Goal: Task Accomplishment & Management: Use online tool/utility

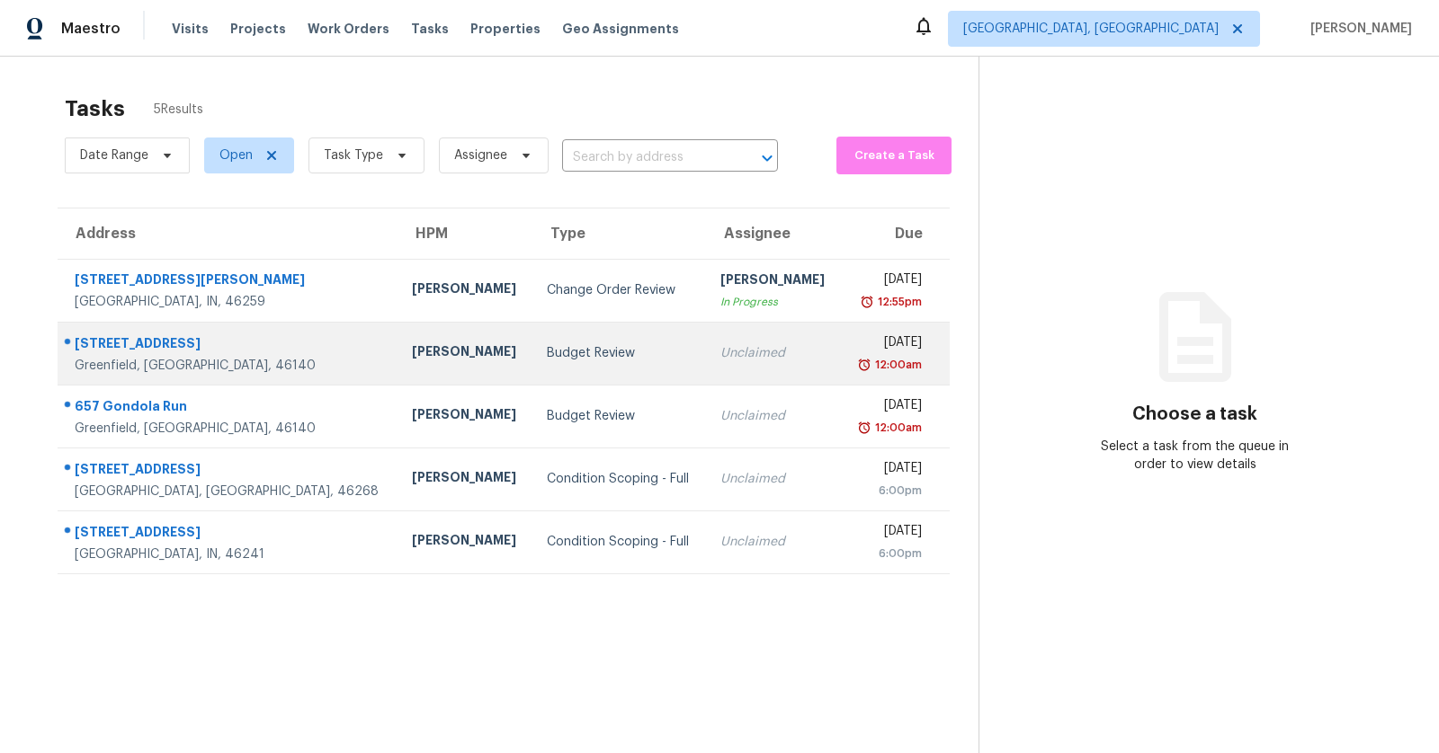
click at [161, 344] on div "640 Brook St" at bounding box center [229, 345] width 308 height 22
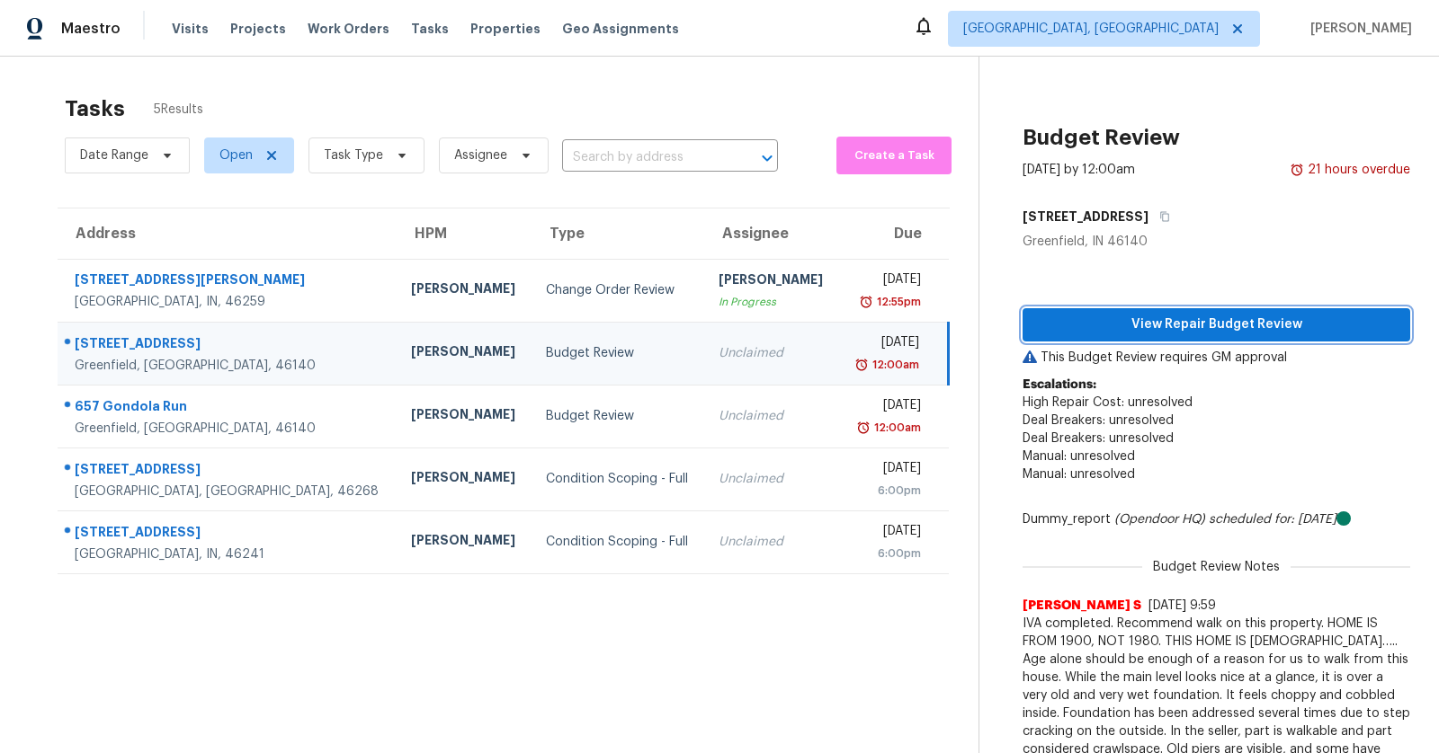
click at [1088, 316] on span "View Repair Budget Review" at bounding box center [1216, 325] width 359 height 22
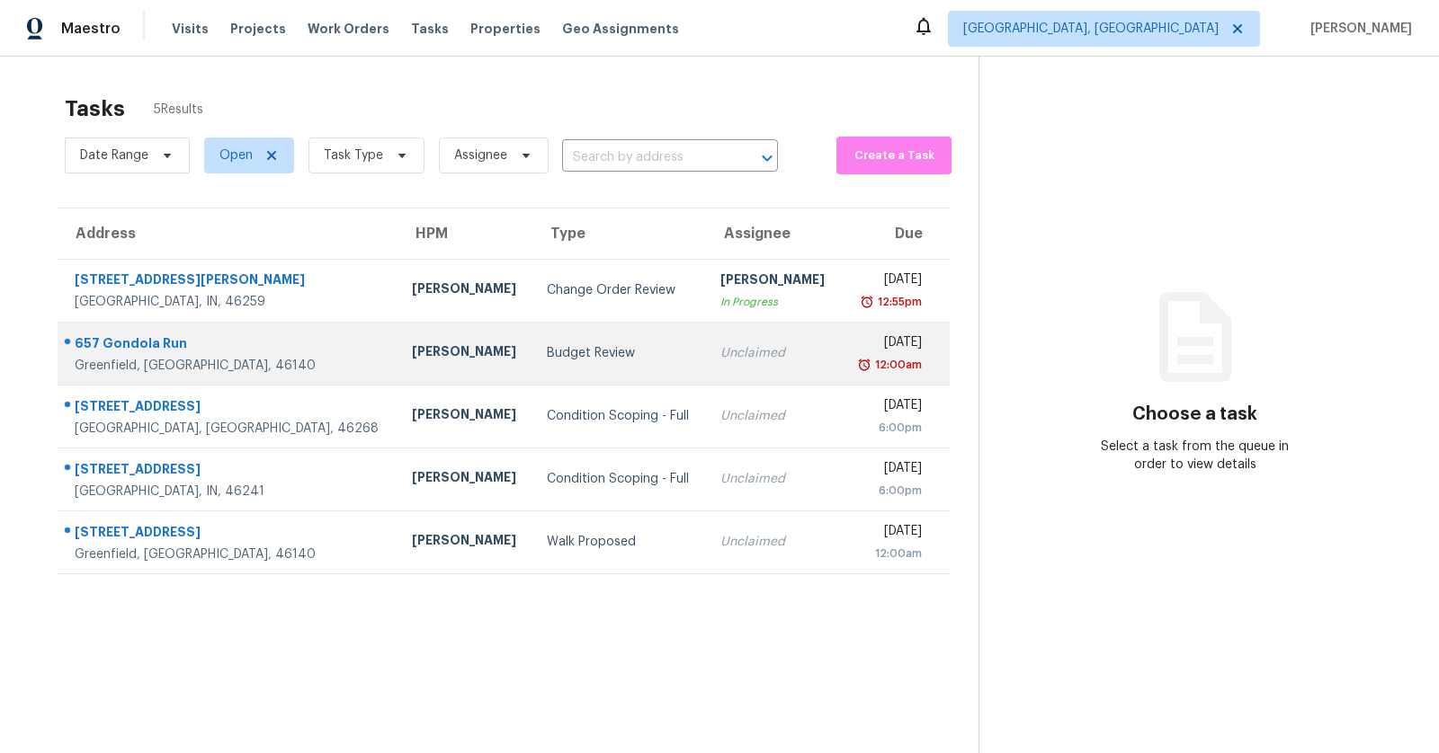
click at [254, 349] on td "657 Gondola Run Greenfield, IN, 46140" at bounding box center [228, 353] width 340 height 63
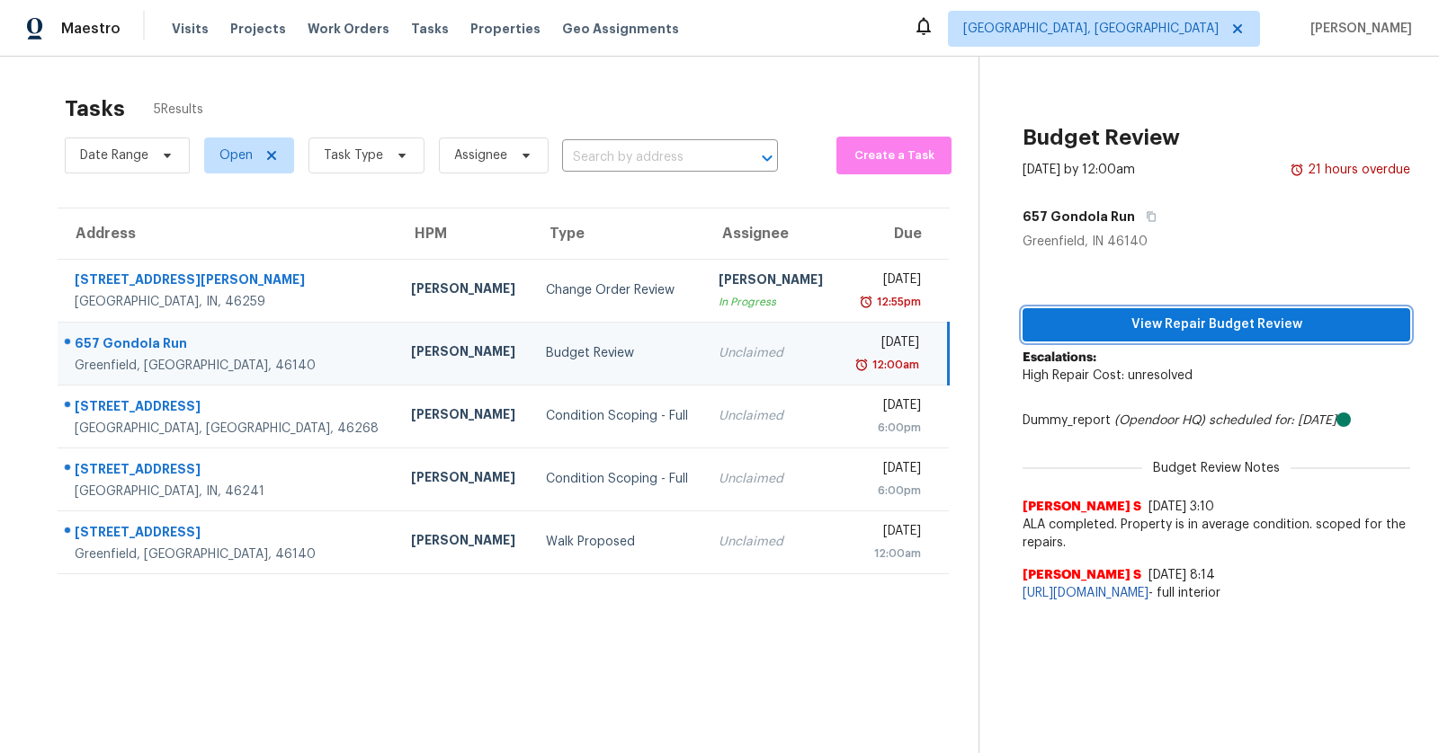
click at [1108, 319] on span "View Repair Budget Review" at bounding box center [1216, 325] width 359 height 22
click at [1199, 317] on span "View Repair Budget Review" at bounding box center [1216, 325] width 359 height 22
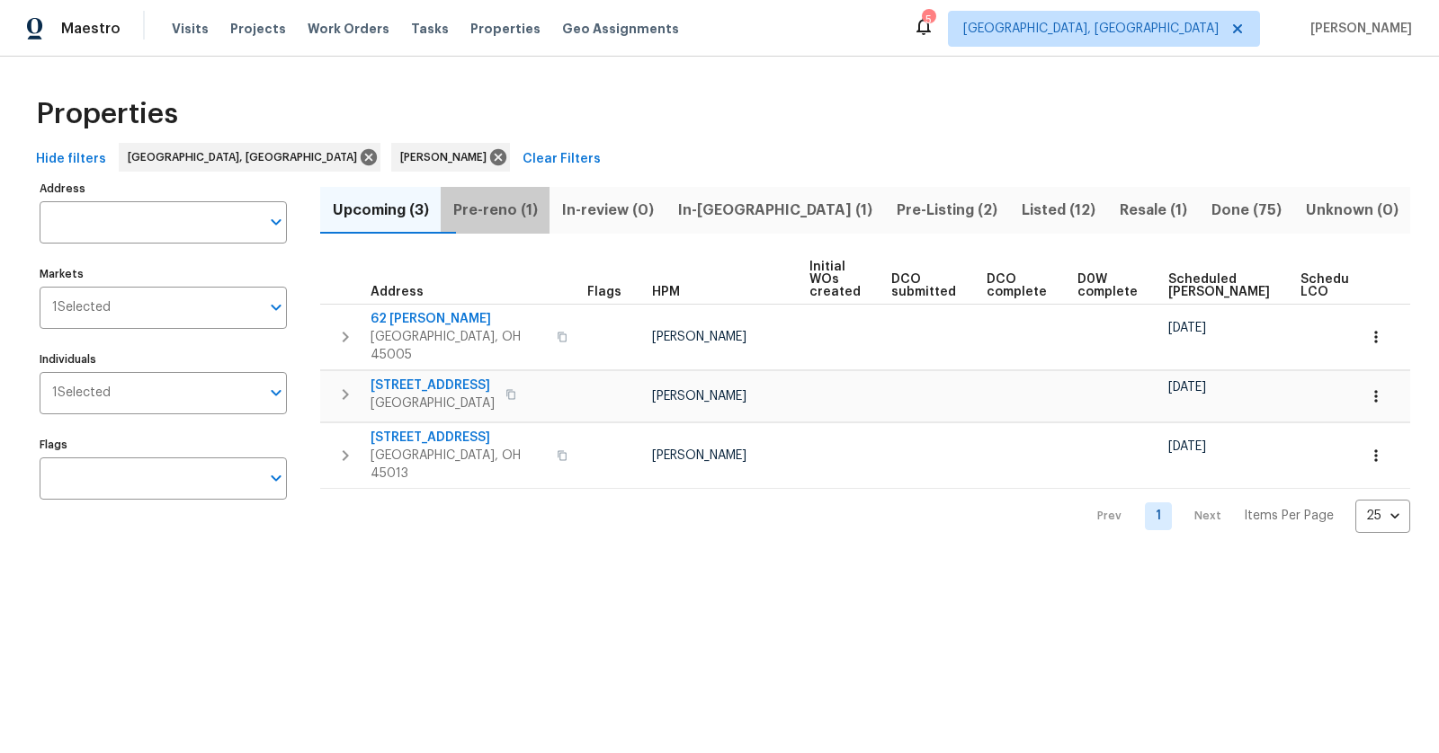
click at [485, 209] on span "Pre-reno (1)" at bounding box center [494, 210] width 87 height 25
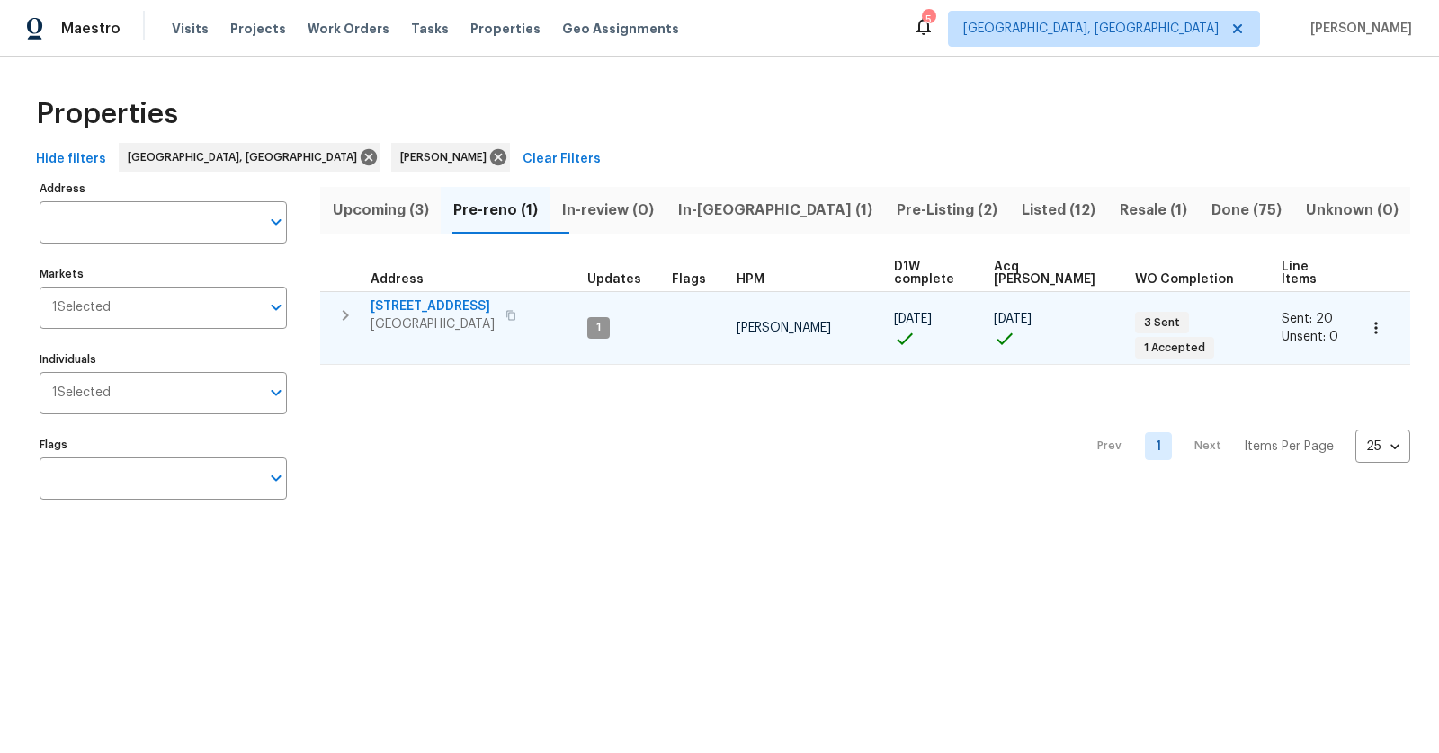
click at [443, 298] on span "[STREET_ADDRESS]" at bounding box center [432, 307] width 124 height 18
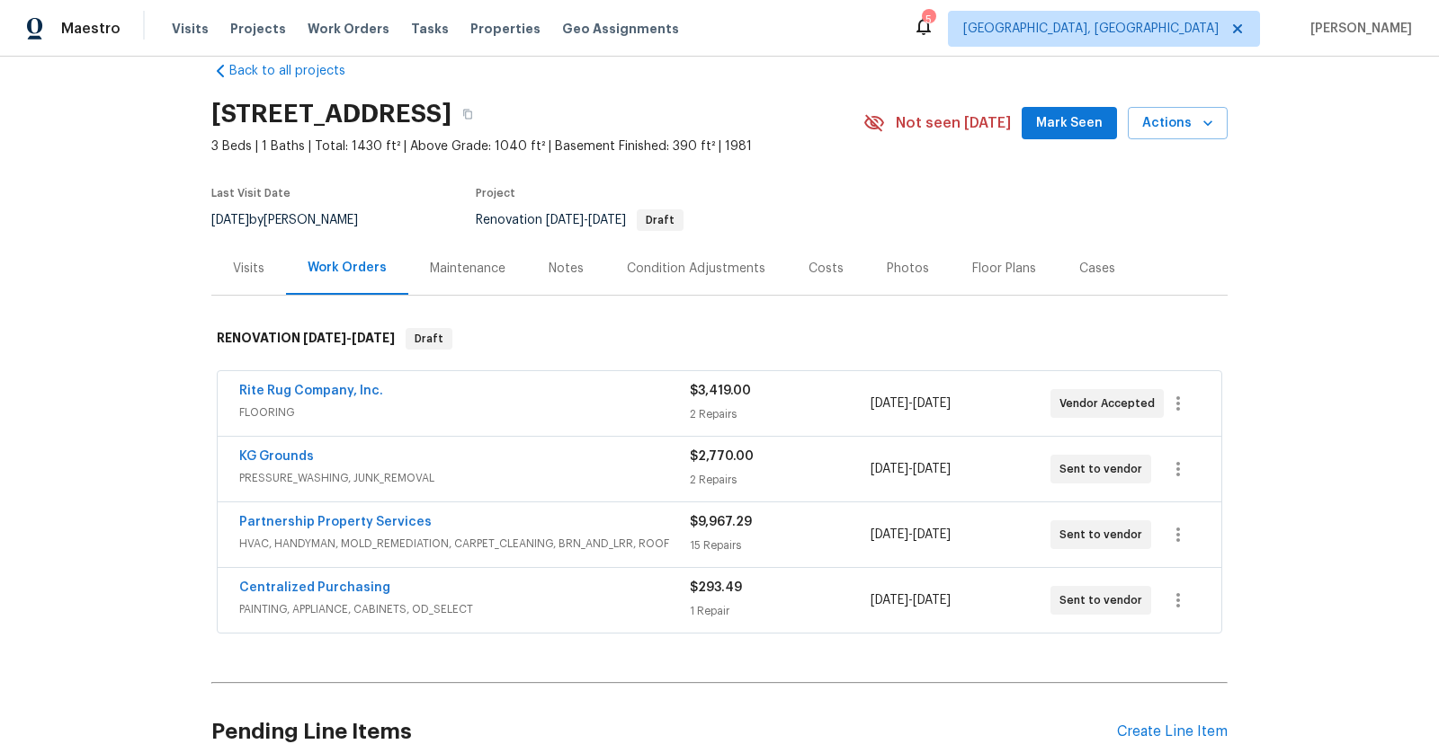
scroll to position [31, 0]
click at [344, 515] on link "Partnership Property Services" at bounding box center [335, 521] width 192 height 13
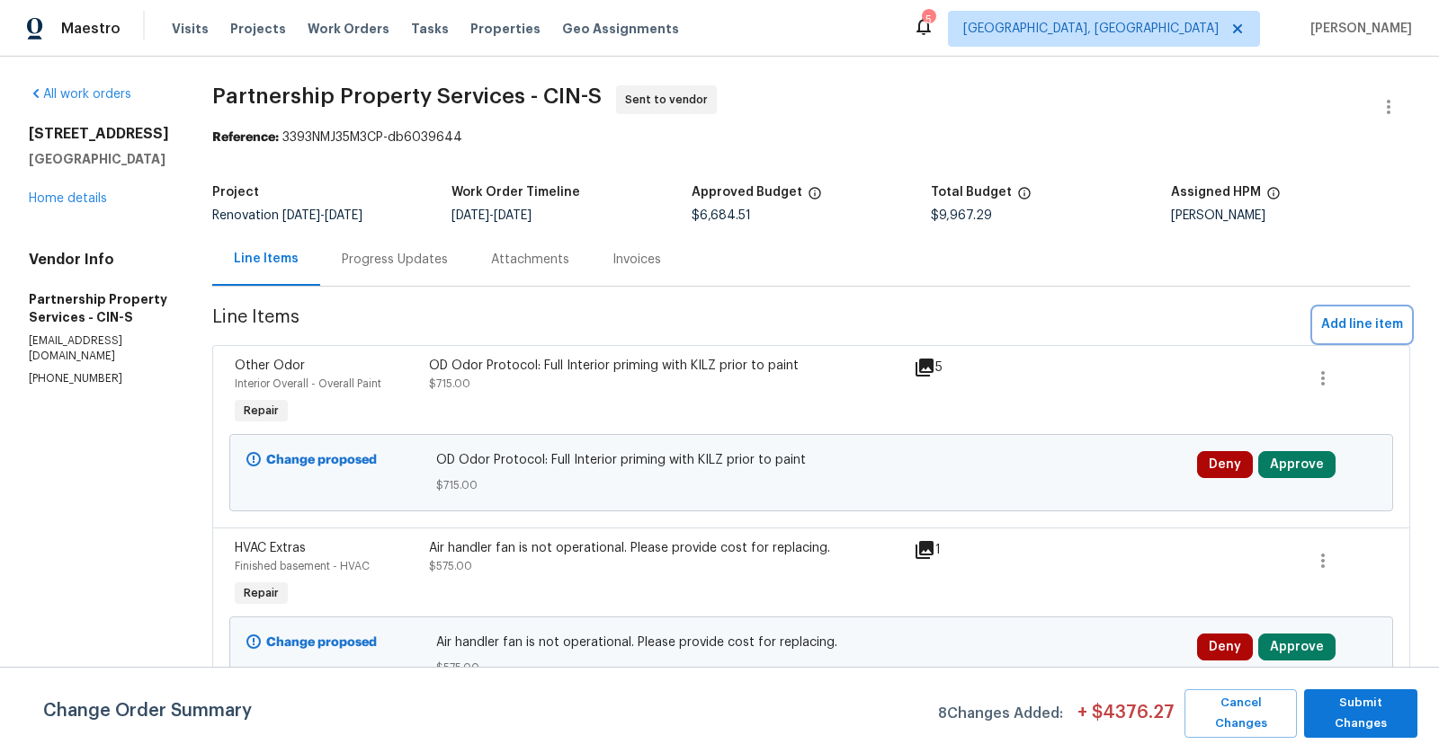
click at [1358, 314] on span "Add line item" at bounding box center [1362, 325] width 82 height 22
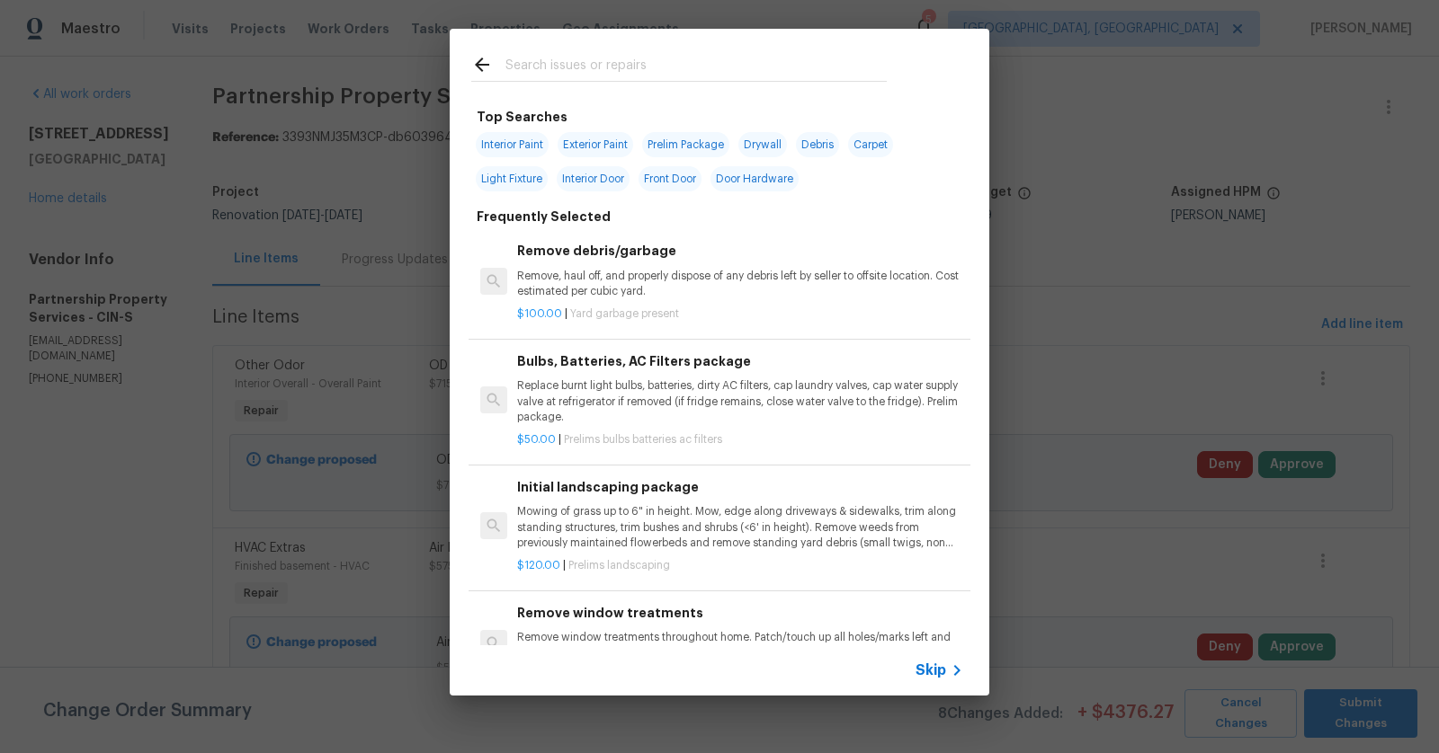
click at [702, 67] on input "text" at bounding box center [695, 67] width 381 height 27
type input "toilet"
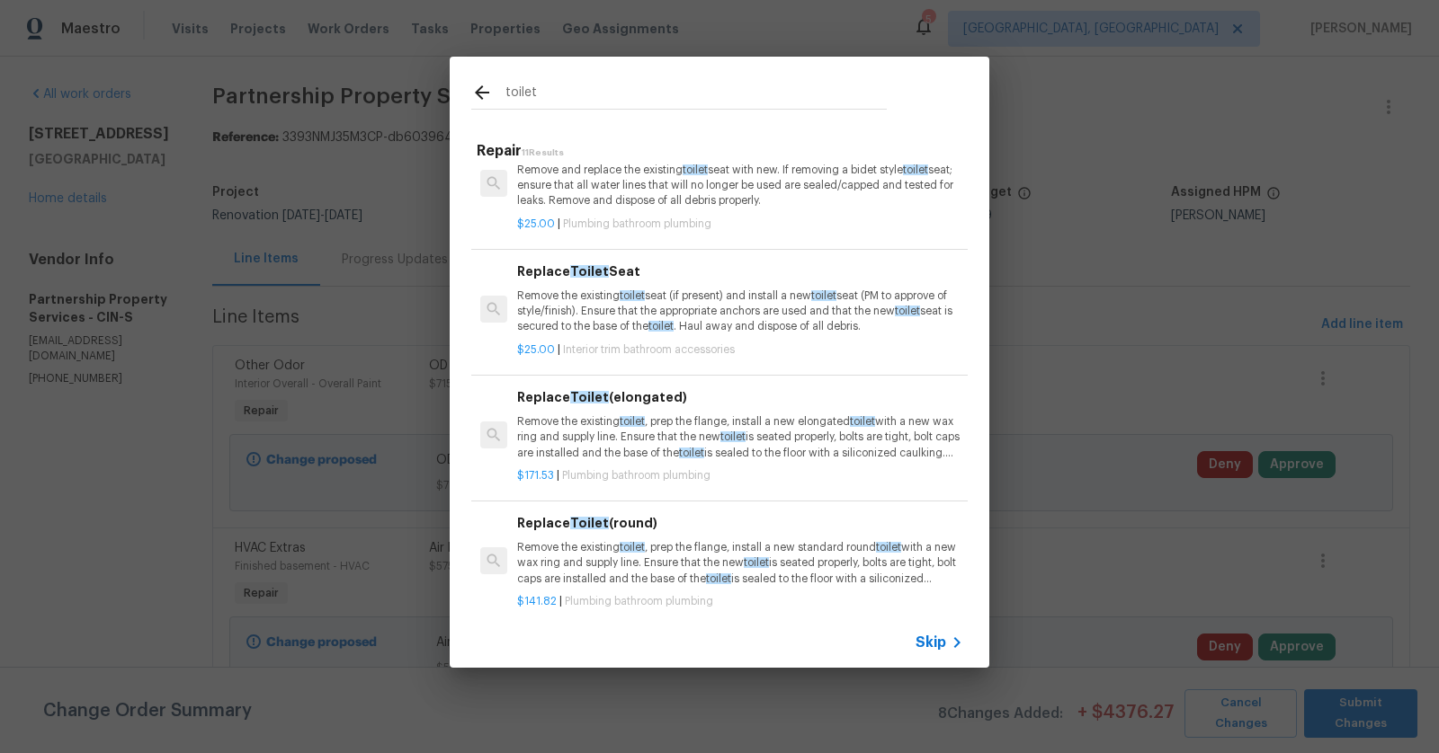
scroll to position [236, 0]
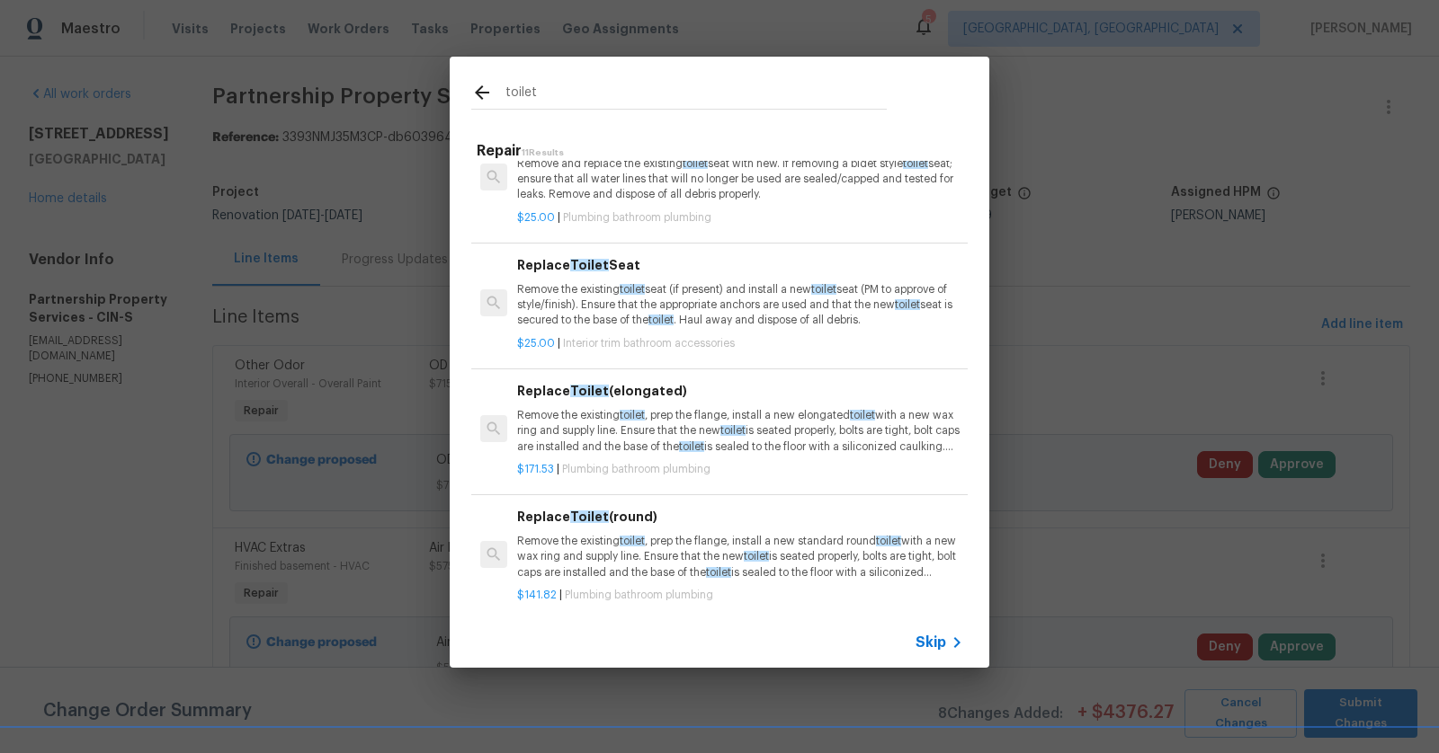
click at [554, 392] on h6 "Replace Toilet (elongated)" at bounding box center [740, 391] width 446 height 20
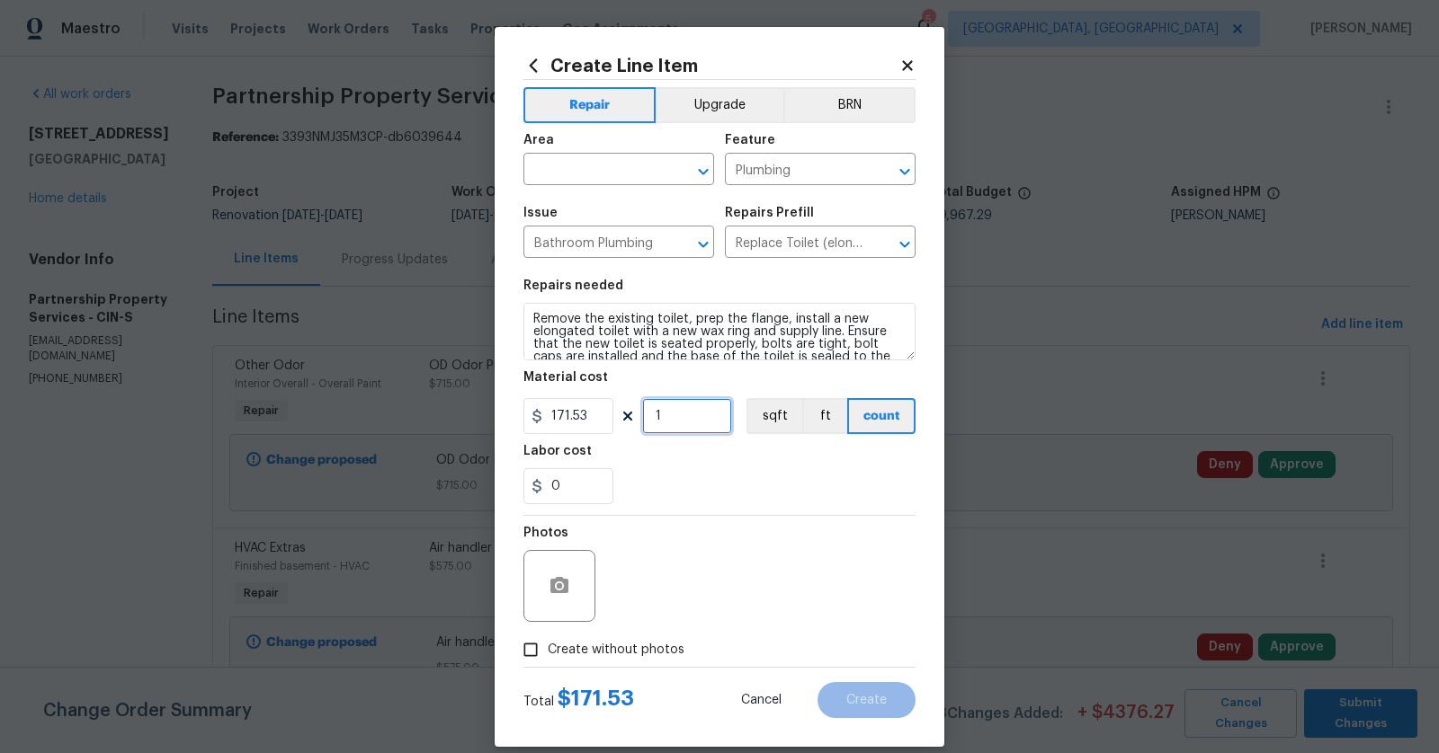
click at [668, 420] on input "1" at bounding box center [687, 416] width 90 height 36
type input "3"
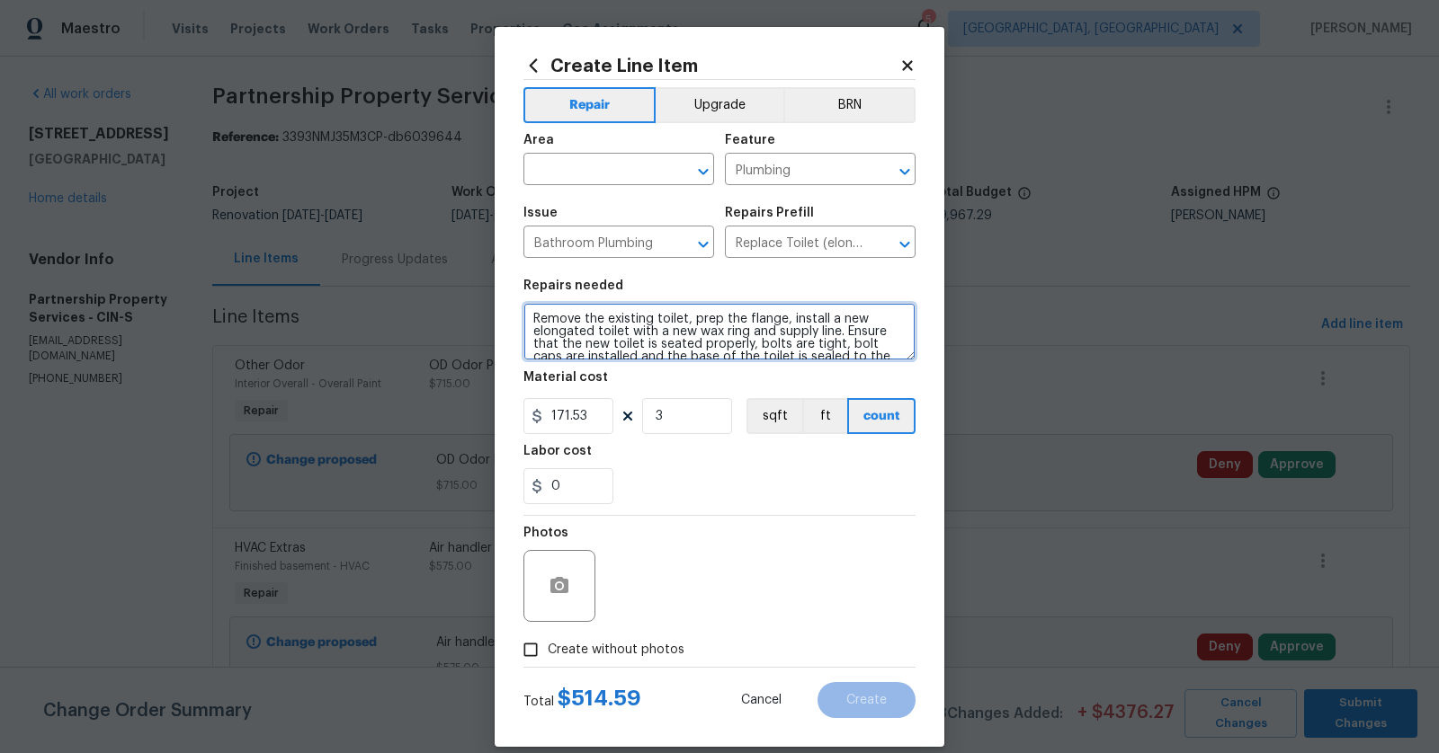
click at [533, 313] on textarea "Remove the existing toilet, prep the flange, install a new elongated toilet wit…" at bounding box center [719, 332] width 392 height 58
click at [695, 328] on textarea "Replace all 3 Toilets Remove the existing toilet, prep the flange, install a ne…" at bounding box center [719, 332] width 392 height 58
click at [704, 316] on textarea "Replace all 3 Toilets Remove the existing toilet, prep the flange, install a ne…" at bounding box center [719, 332] width 392 height 58
type textarea "Replace all 3 Toilets - install after flooring Remove the existing toilet, prep…"
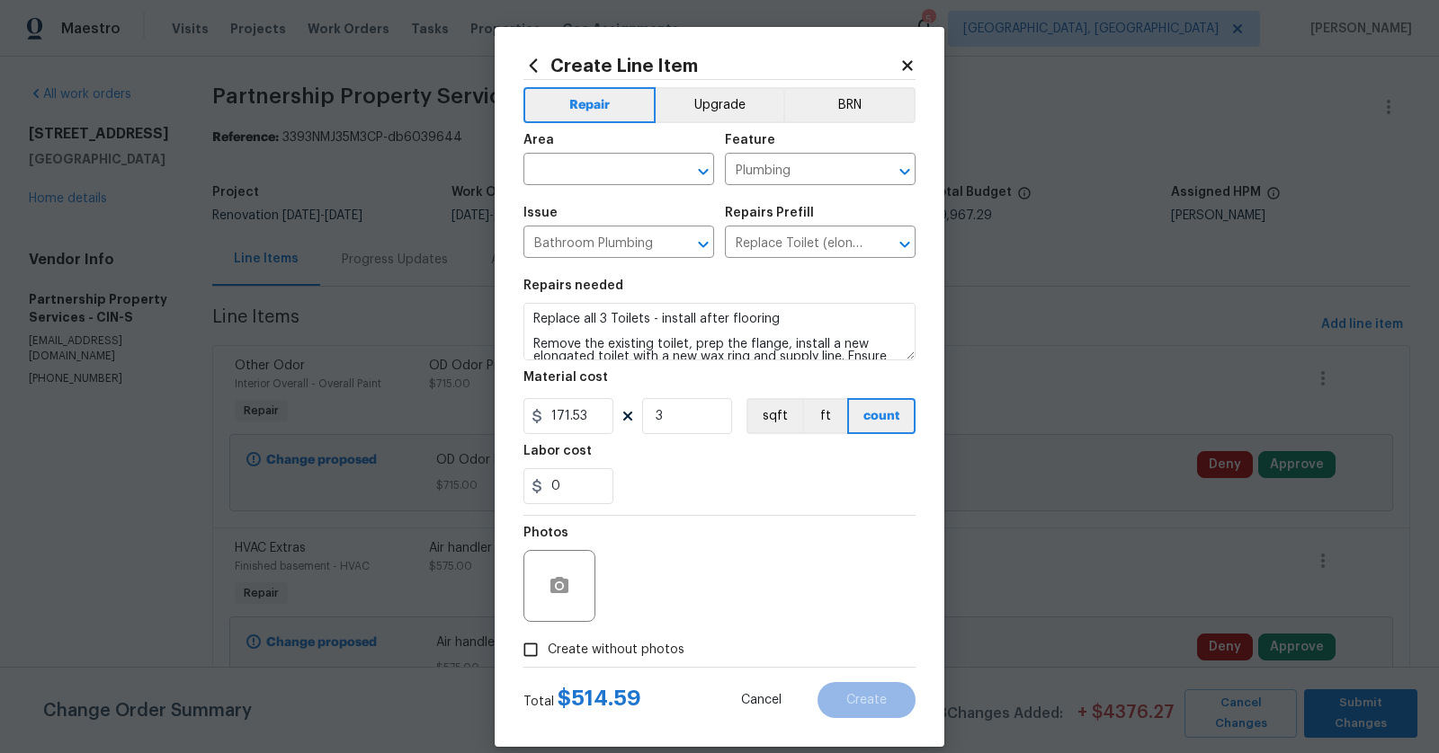
click at [527, 649] on input "Create without photos" at bounding box center [530, 650] width 34 height 34
checkbox input "true"
click at [600, 474] on input "0" at bounding box center [568, 486] width 90 height 36
type input "9"
type input "100"
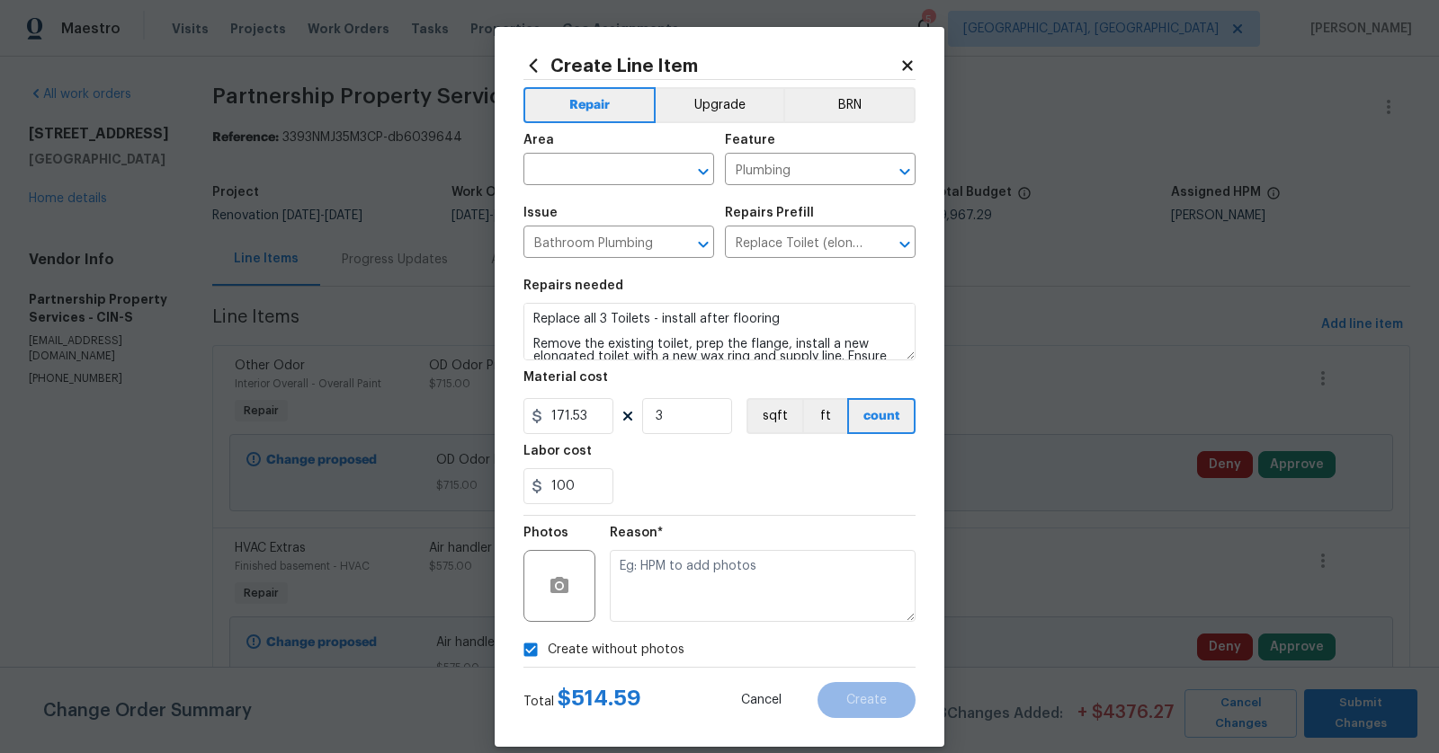
click at [741, 488] on div "100" at bounding box center [719, 486] width 392 height 36
click at [742, 504] on div "100" at bounding box center [719, 486] width 392 height 36
click at [698, 614] on textarea at bounding box center [763, 586] width 306 height 72
click at [588, 415] on input "171.53" at bounding box center [568, 416] width 90 height 36
click at [675, 439] on section "Repairs needed Replace all 3 Toilets - install after flooring Remove the existi…" at bounding box center [719, 392] width 392 height 246
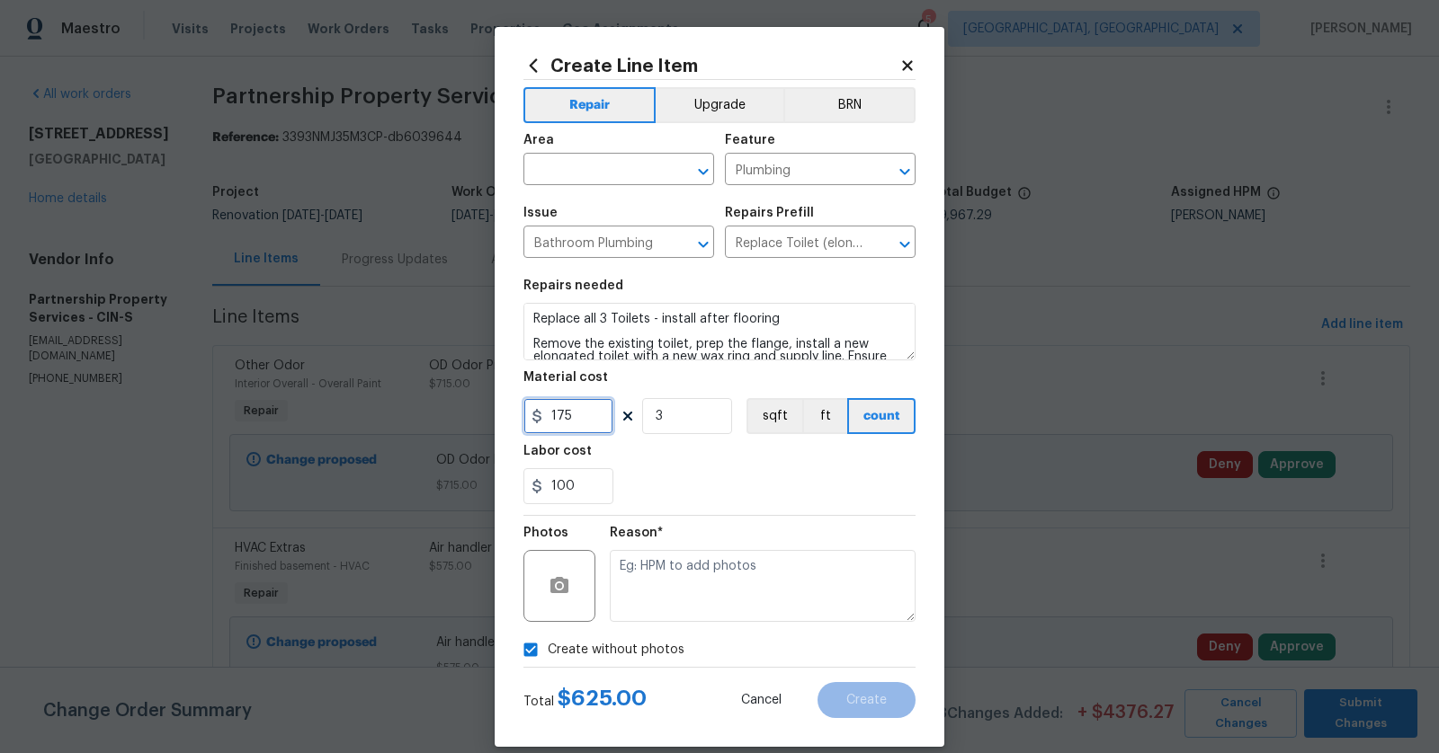
click at [590, 414] on input "175" at bounding box center [568, 416] width 90 height 36
type input "185"
click at [687, 471] on div "100" at bounding box center [719, 486] width 392 height 36
click at [677, 588] on textarea at bounding box center [763, 586] width 306 height 72
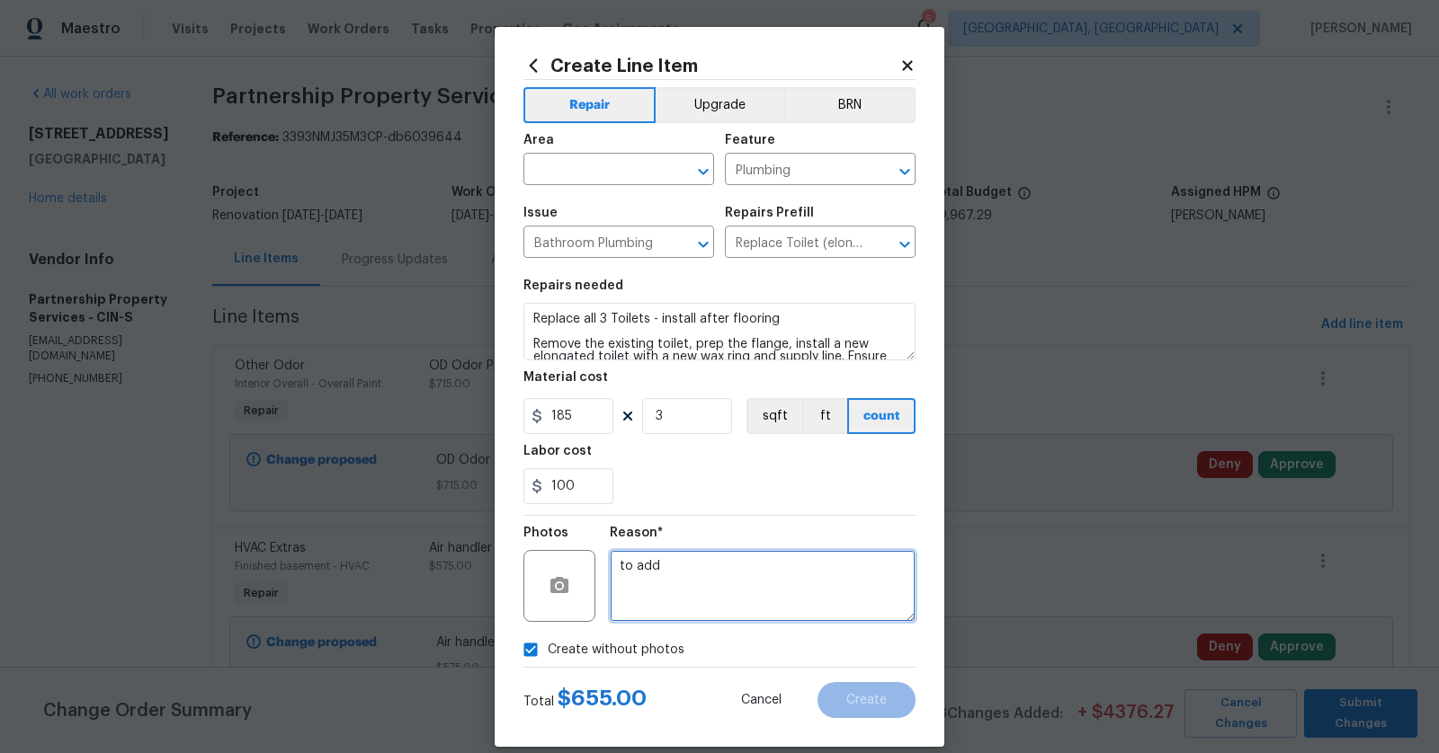
type textarea "to add"
click at [693, 704] on div "Total $ 655.00 Cancel Create" at bounding box center [719, 693] width 392 height 50
click at [713, 717] on div "Cancel Create" at bounding box center [813, 700] width 203 height 36
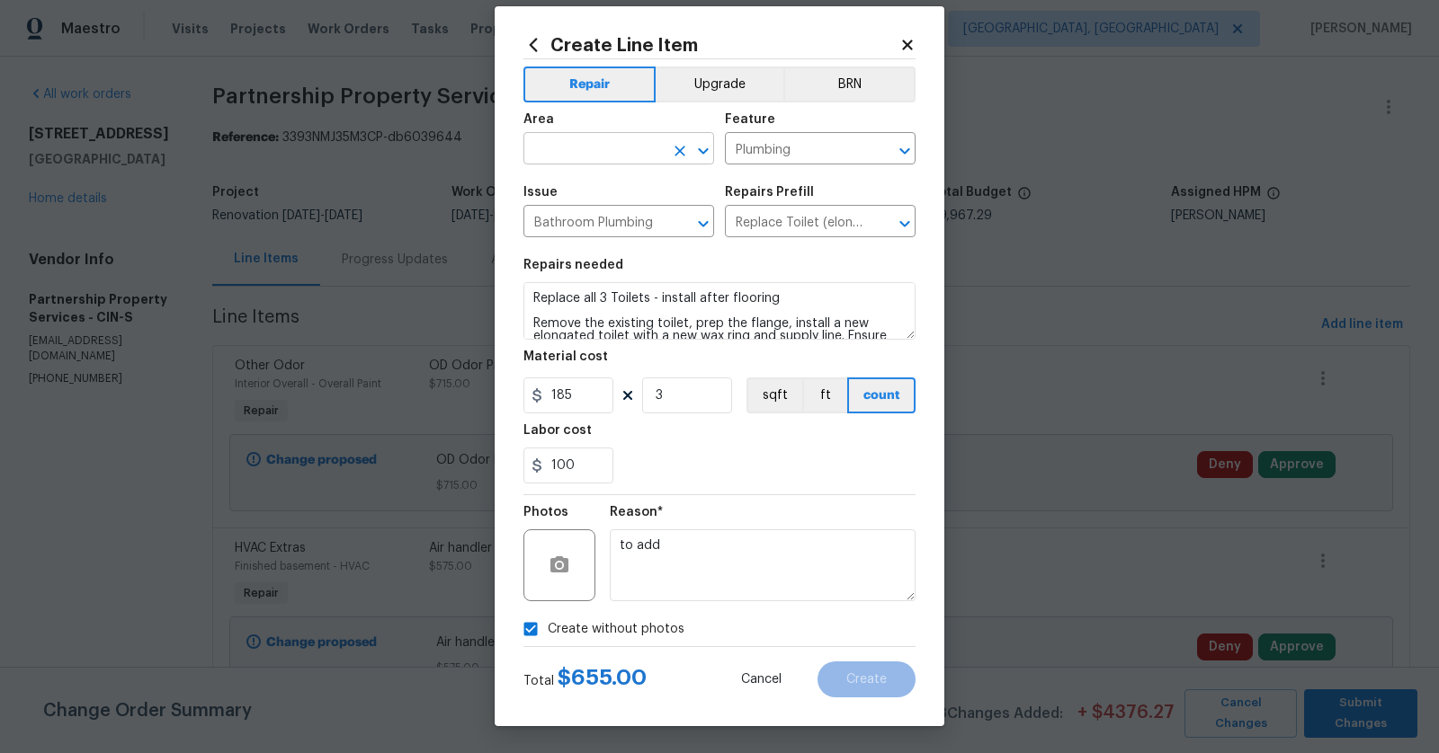
click at [666, 164] on div "​" at bounding box center [618, 151] width 191 height 28
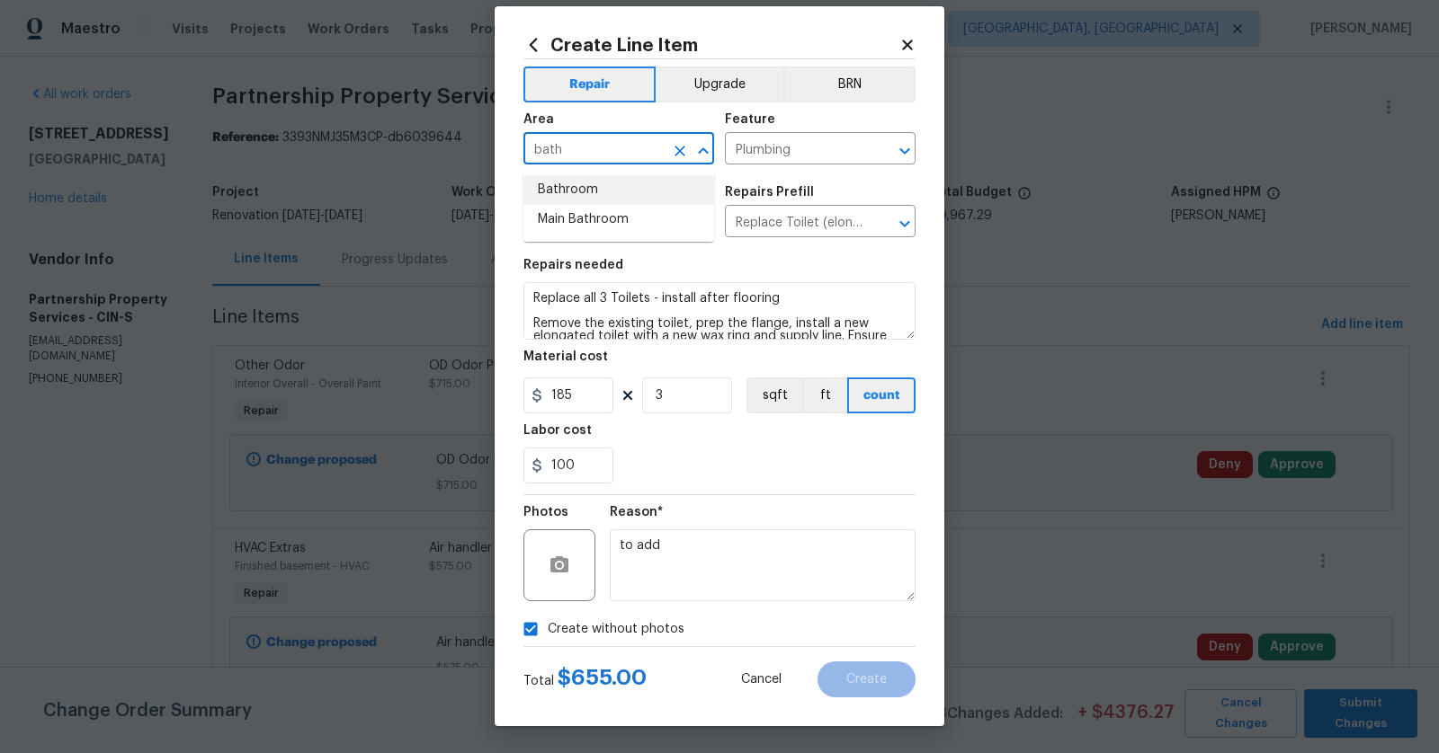
click at [598, 189] on li "Bathroom" at bounding box center [618, 190] width 191 height 30
type input "Bathroom"
click at [873, 688] on button "Create" at bounding box center [866, 680] width 98 height 36
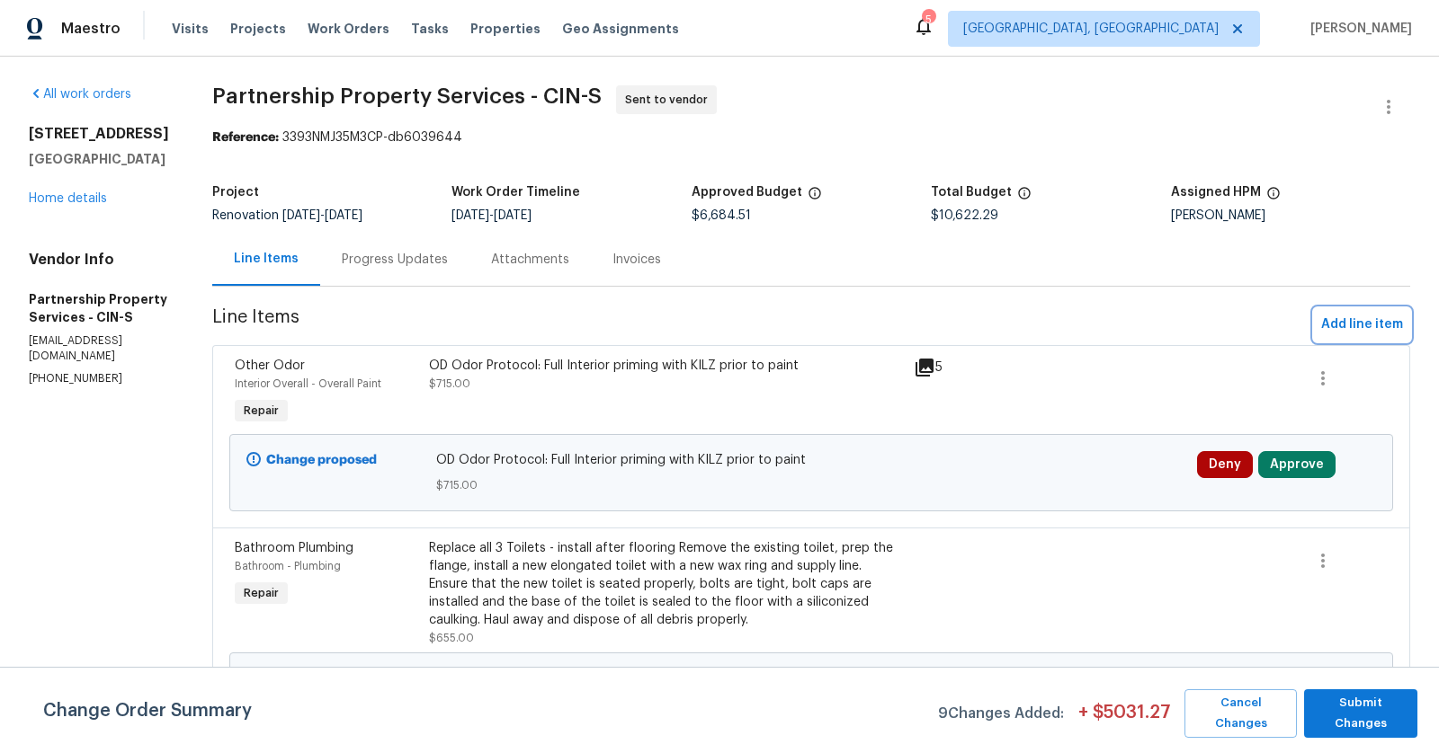
click at [1346, 317] on span "Add line item" at bounding box center [1362, 325] width 82 height 22
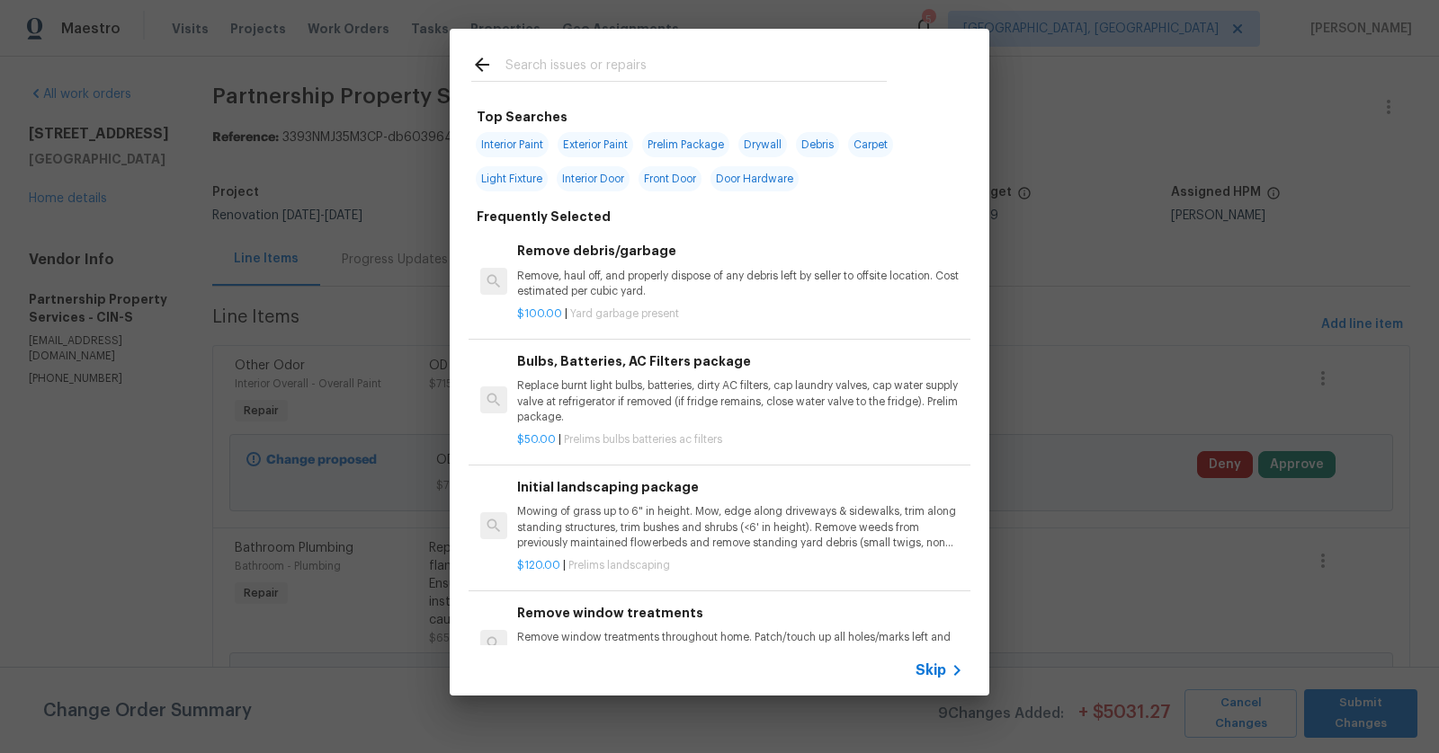
click at [748, 44] on div at bounding box center [679, 64] width 459 height 71
click at [718, 74] on input "text" at bounding box center [695, 67] width 381 height 27
type input "vanity"
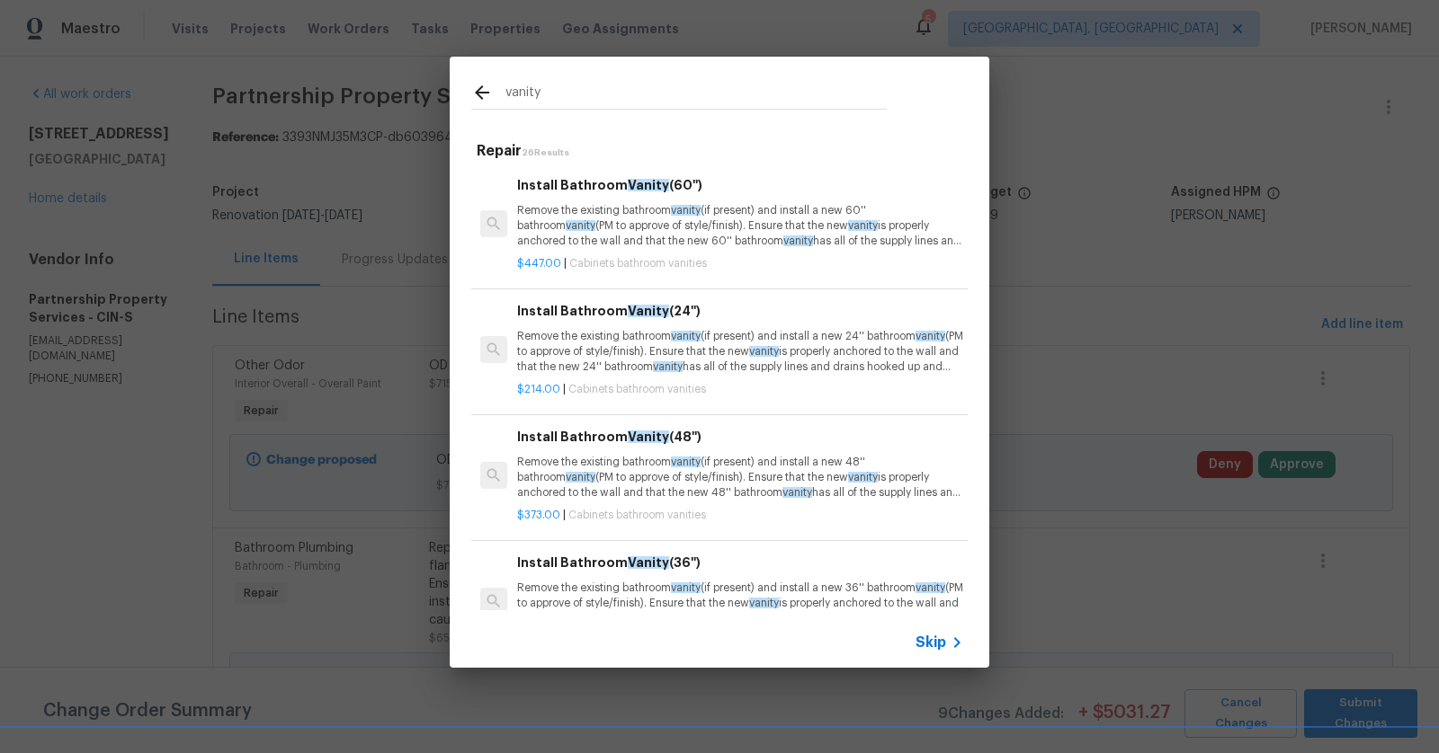
click at [581, 570] on h6 "Install Bathroom Vanity (36'')" at bounding box center [740, 563] width 446 height 20
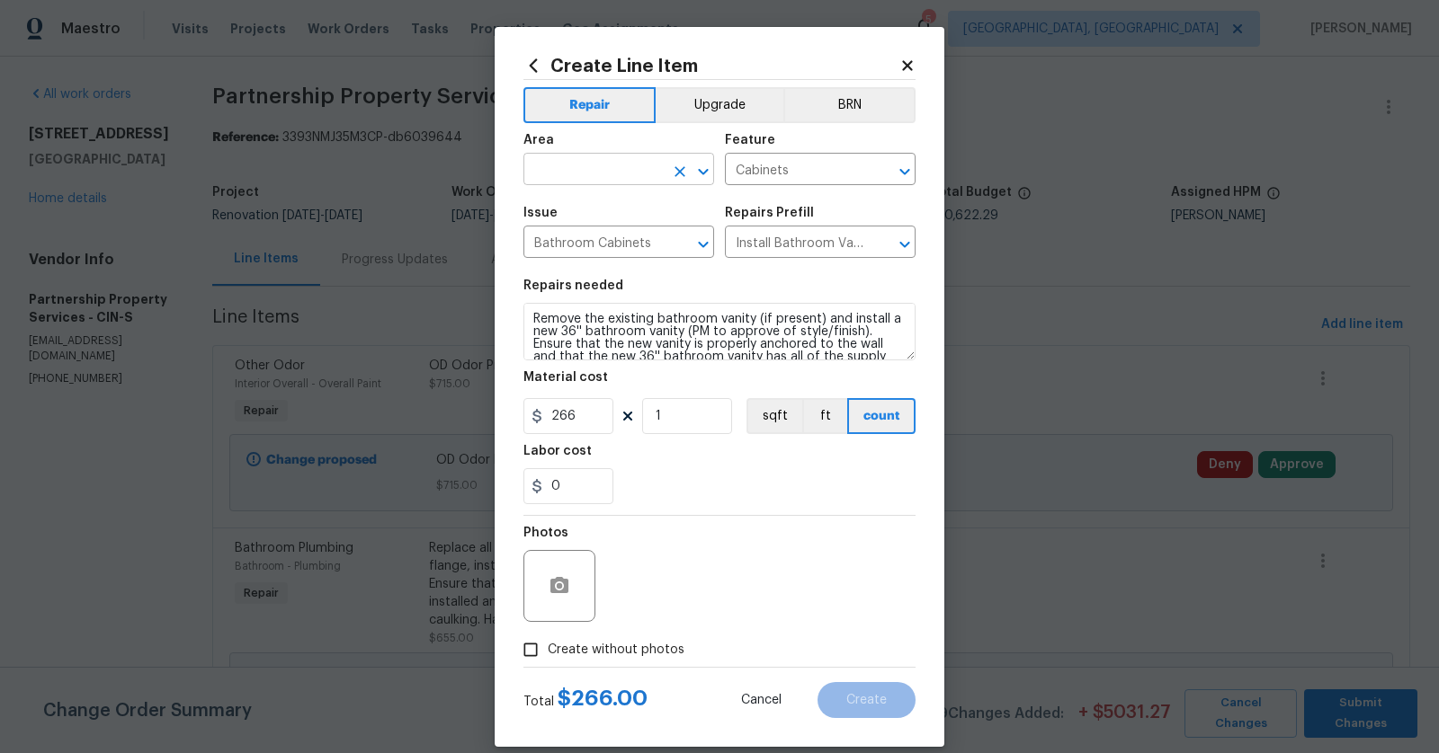
click at [598, 157] on input "text" at bounding box center [593, 171] width 140 height 28
click at [569, 209] on li "Bathroom" at bounding box center [618, 212] width 191 height 30
type input "Bathroom"
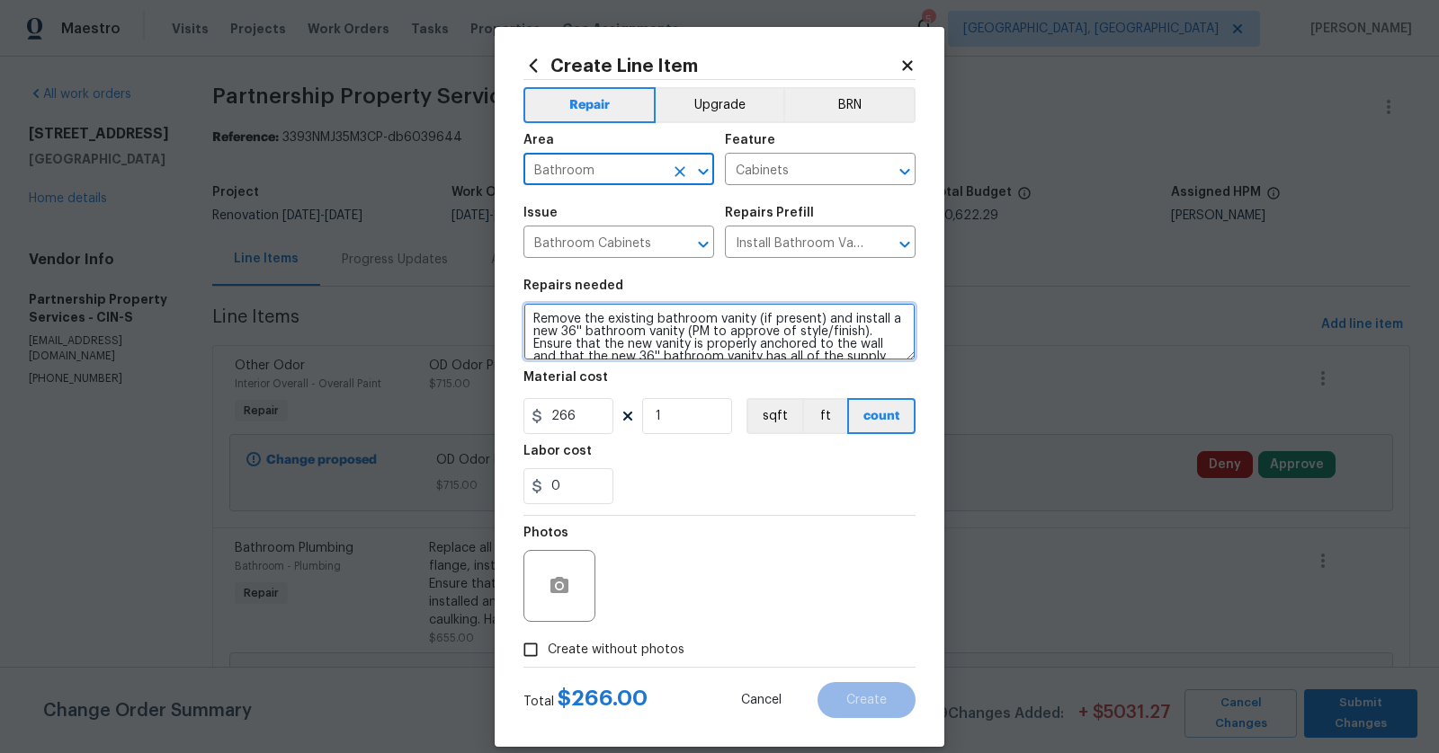
click at [531, 322] on textarea "Remove the existing bathroom vanity (if present) and install a new 36'' bathroo…" at bounding box center [719, 332] width 392 height 58
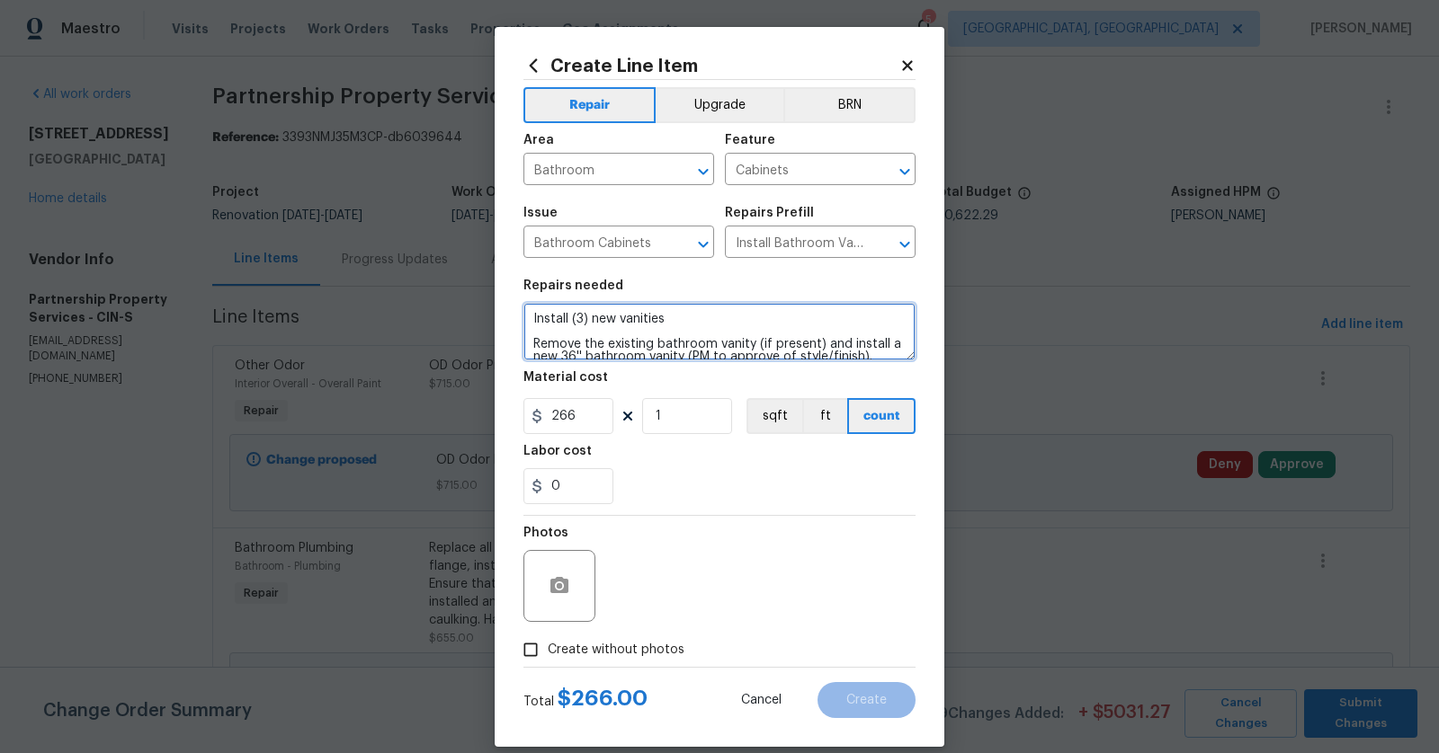
type textarea "Install (3) new vanities Remove the existing bathroom vanity (if present) and i…"
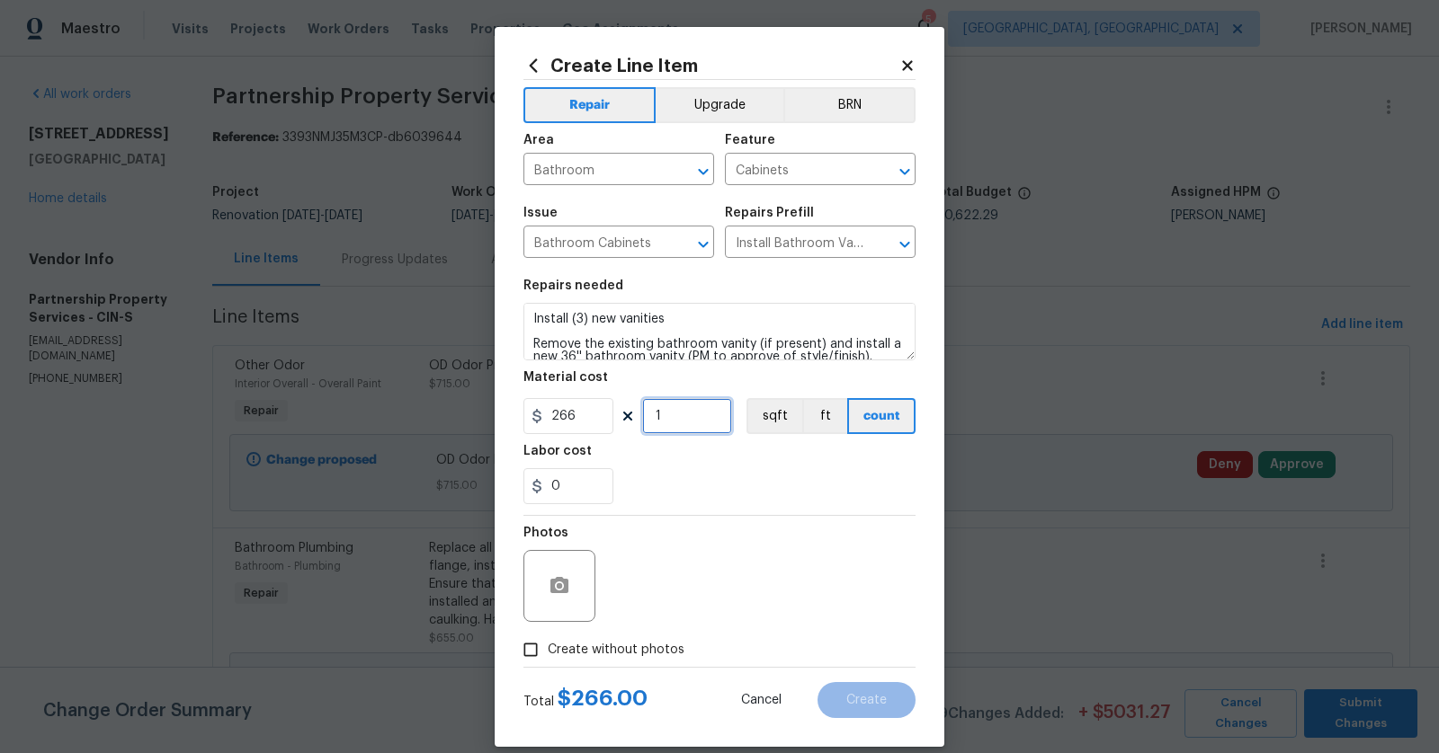
click at [702, 419] on input "1" at bounding box center [687, 416] width 90 height 36
type input "3"
click at [691, 477] on div "0" at bounding box center [719, 486] width 392 height 36
click at [548, 645] on span "Create without photos" at bounding box center [616, 650] width 137 height 19
click at [548, 645] on input "Create without photos" at bounding box center [530, 650] width 34 height 34
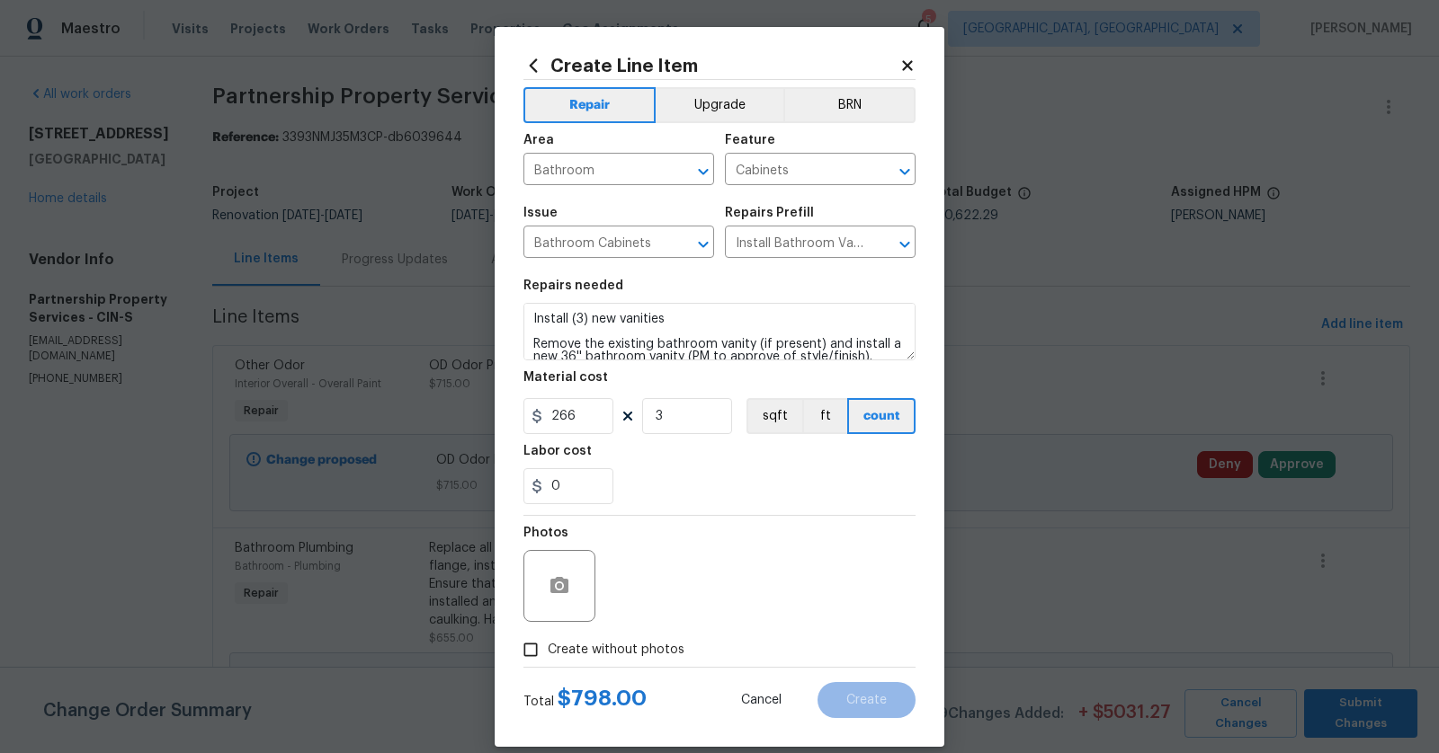
checkbox input "true"
click at [677, 599] on textarea at bounding box center [763, 586] width 306 height 72
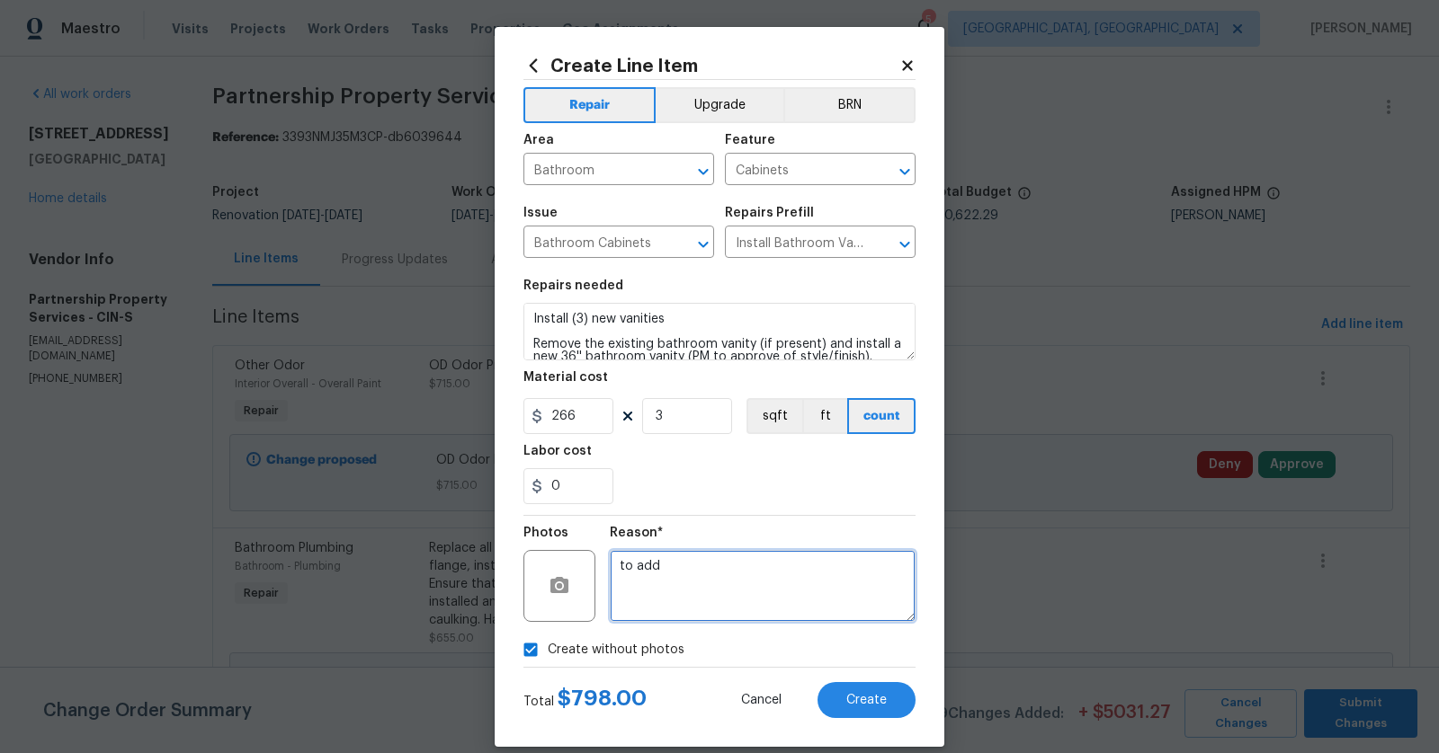
type textarea "to add"
click at [578, 493] on input "0" at bounding box center [568, 486] width 90 height 36
click at [624, 488] on div "200" at bounding box center [719, 486] width 392 height 36
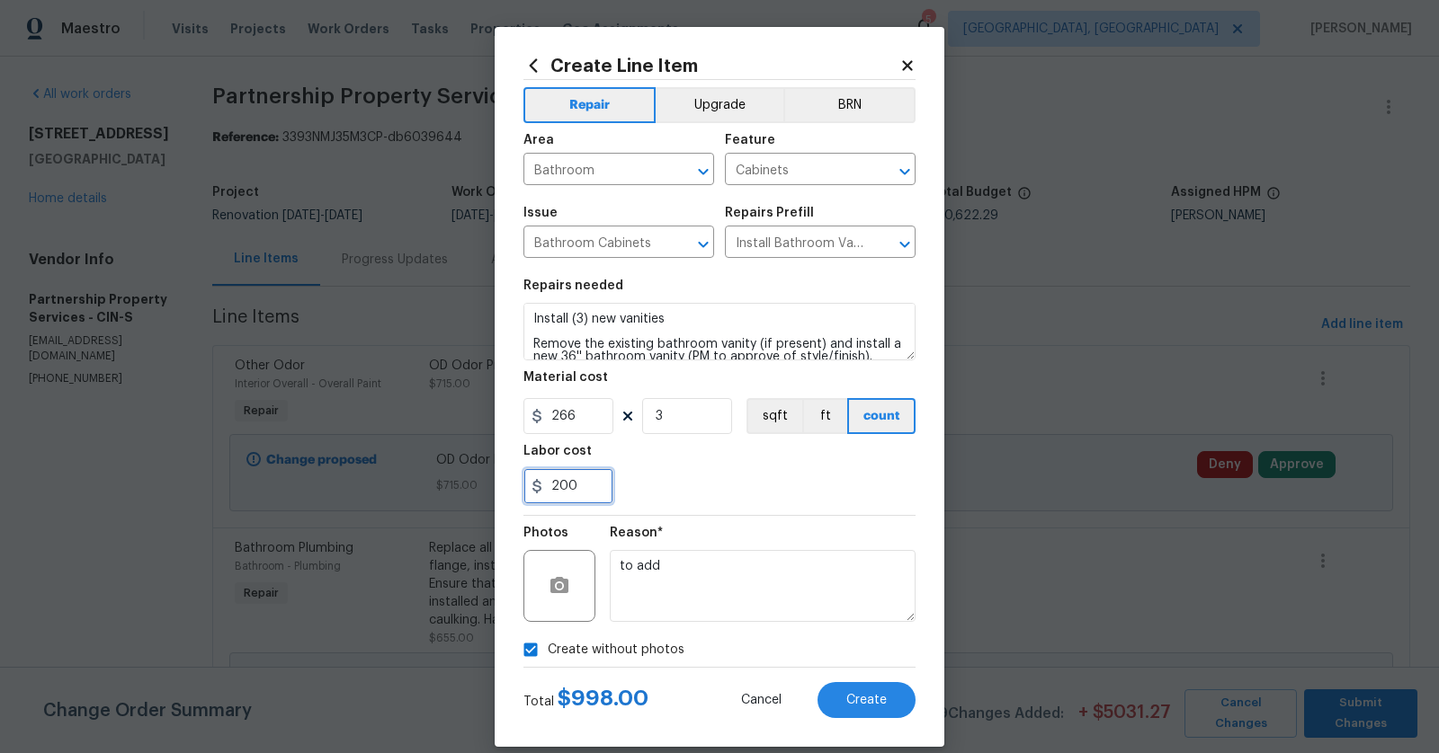
click at [565, 491] on input "200" at bounding box center [568, 486] width 90 height 36
type input "20"
click at [736, 485] on div at bounding box center [719, 486] width 392 height 36
type input "0"
click at [867, 694] on span "Create" at bounding box center [866, 700] width 40 height 13
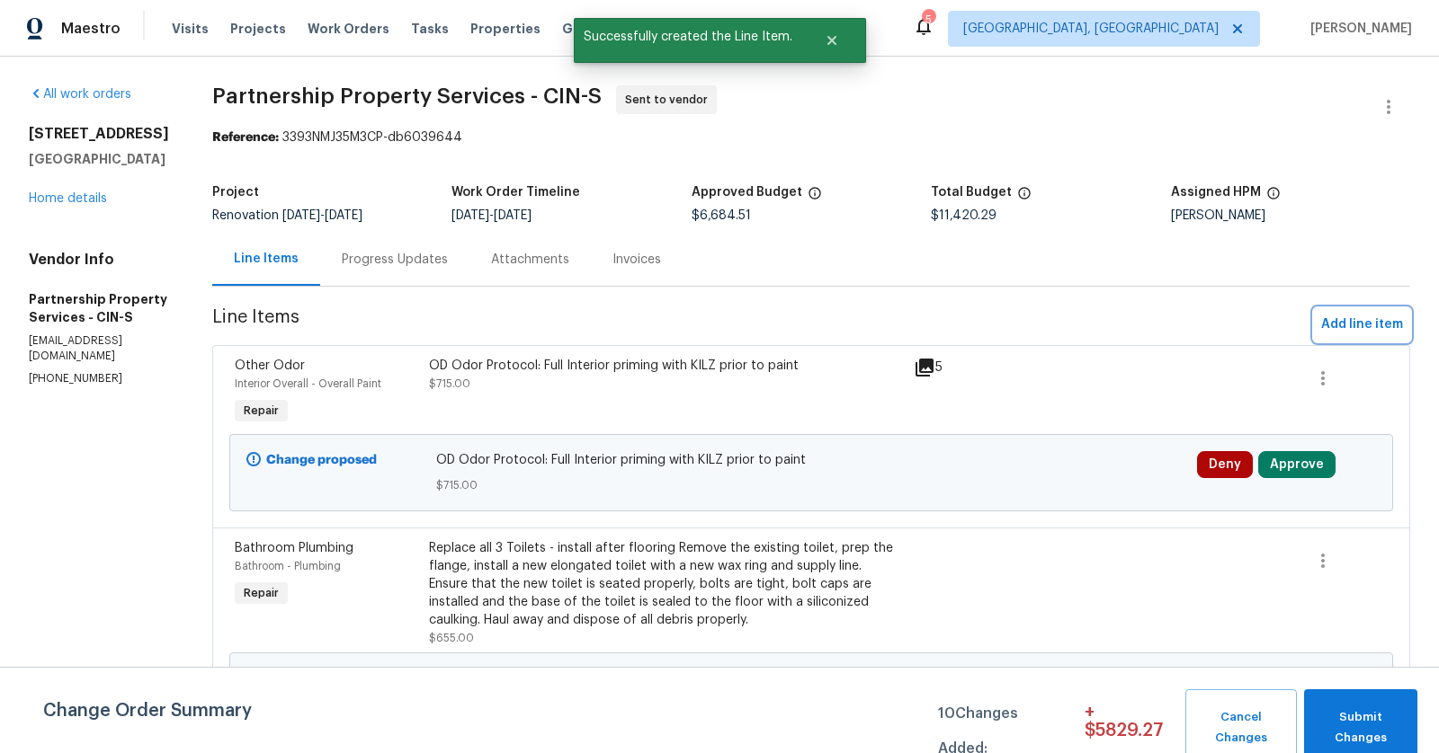
click at [1360, 326] on span "Add line item" at bounding box center [1362, 325] width 82 height 22
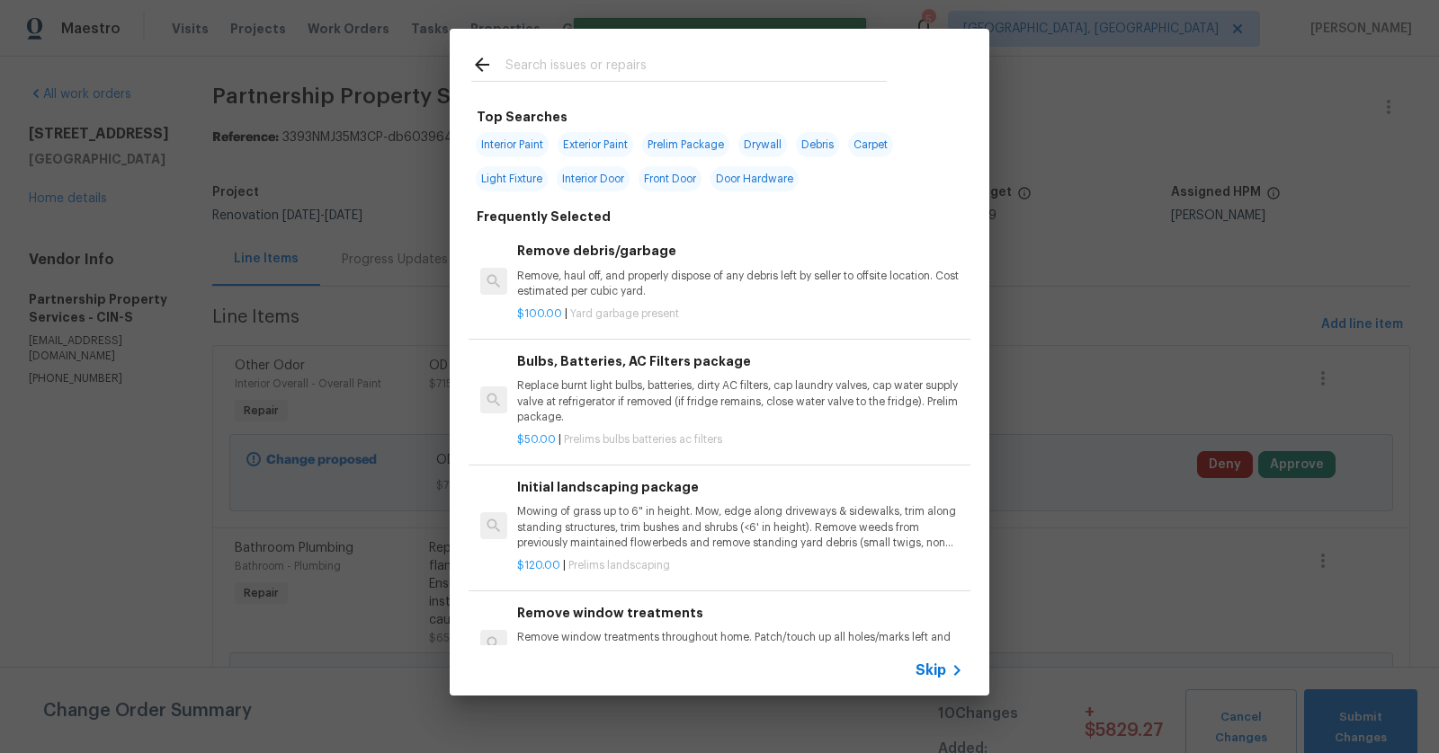
click at [725, 72] on input "text" at bounding box center [695, 67] width 381 height 27
type input "plumbing"
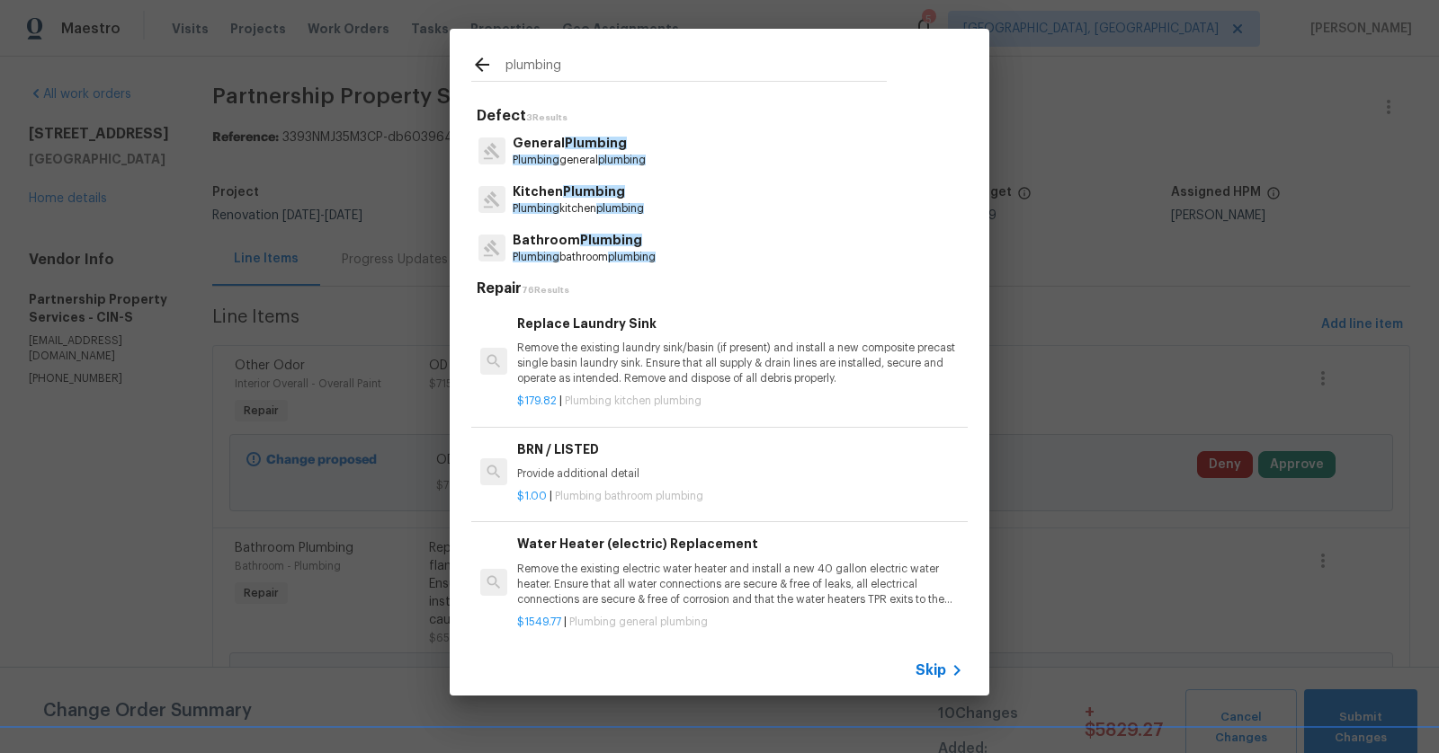
click at [570, 251] on p "Plumbing bathroom plumbing" at bounding box center [584, 257] width 143 height 15
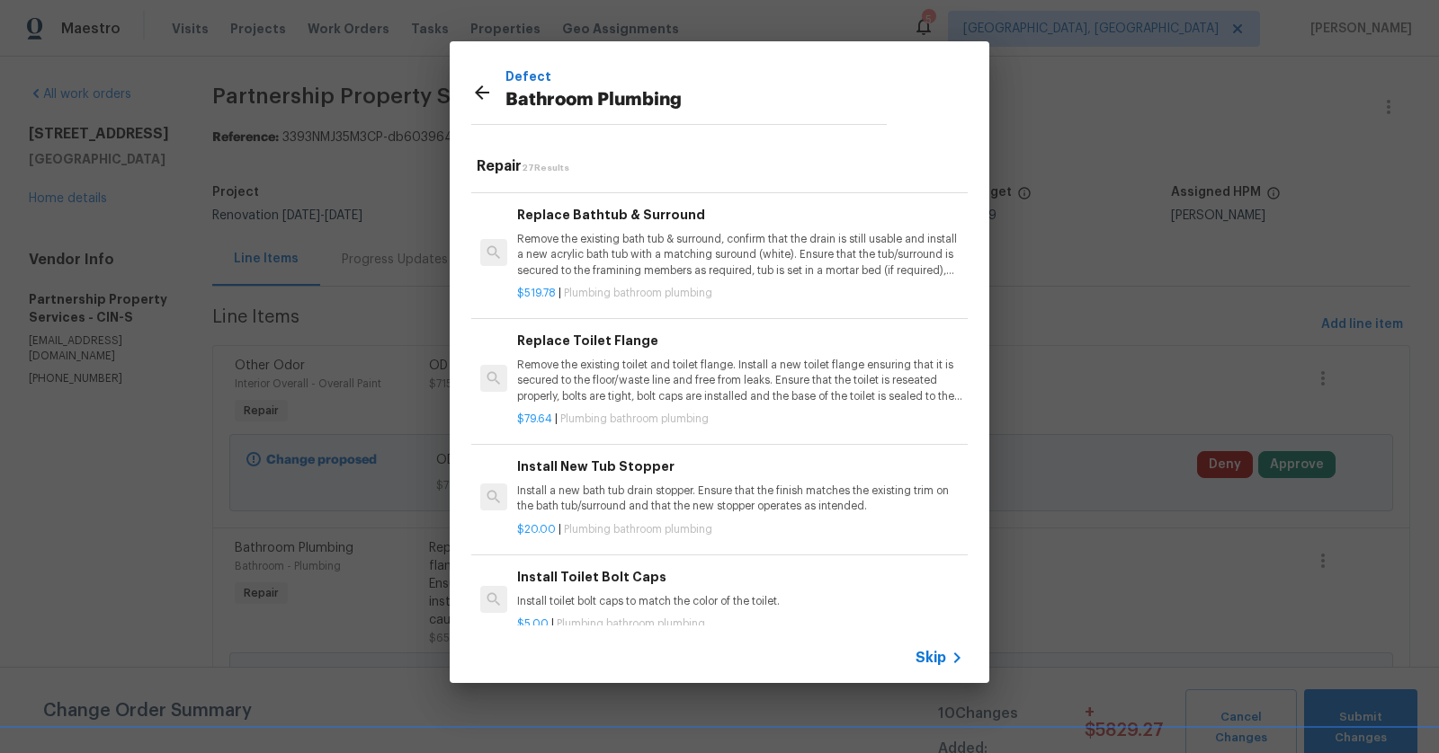
scroll to position [1185, 0]
click at [591, 260] on p "Remove the existing bath tub & surround, confirm that the drain is still usable…" at bounding box center [740, 253] width 446 height 46
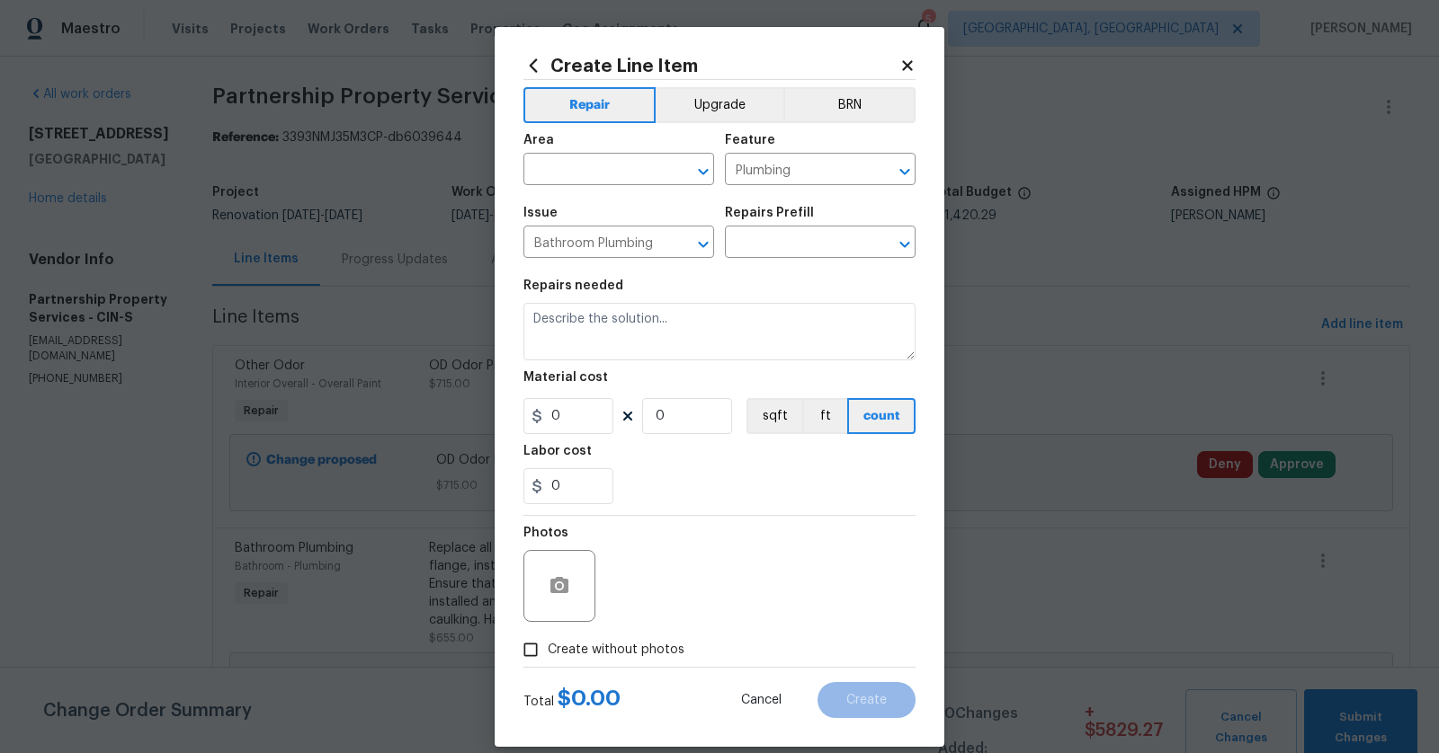
type input "Replace Bathtub & Surround $519.78"
type textarea "Remove the existing bath tub & surround, confirm that the drain is still usable…"
type input "519.78"
type input "1"
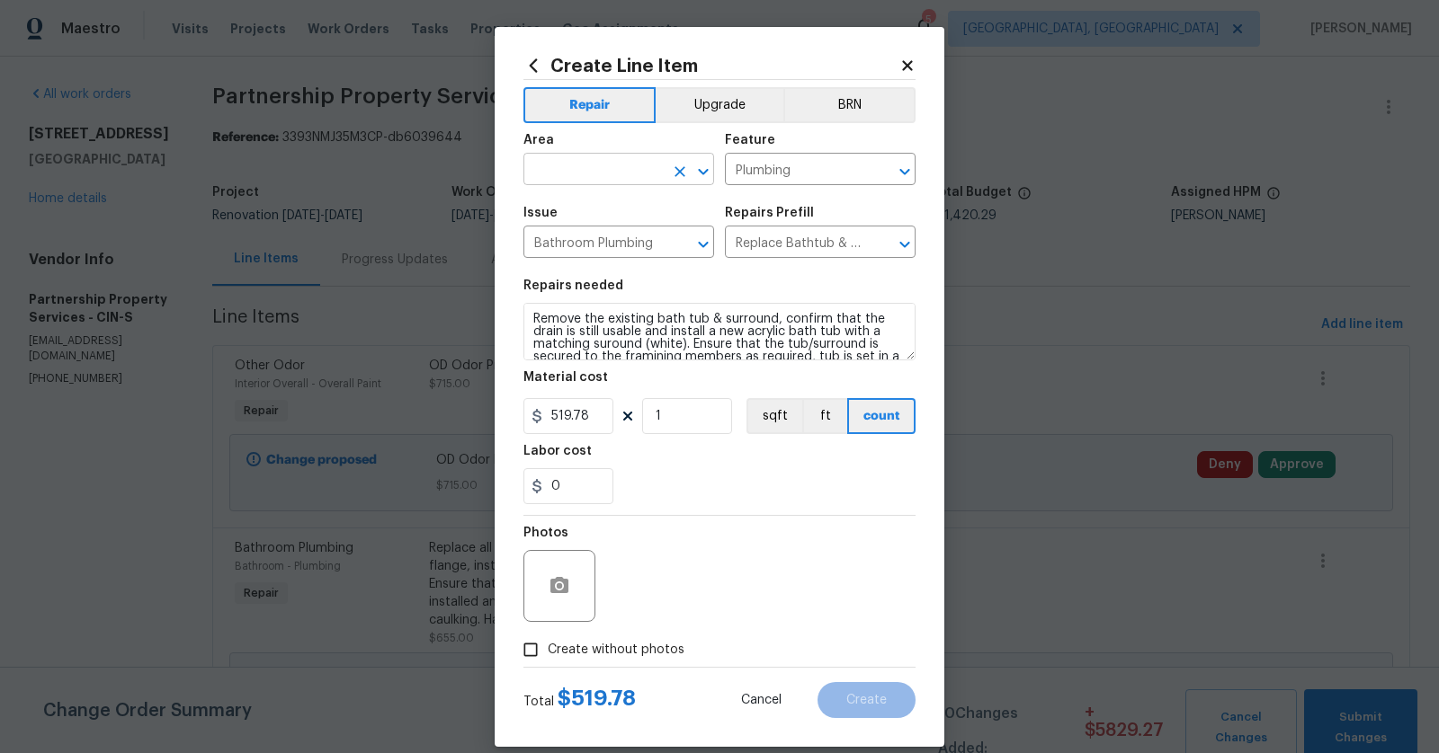
click at [671, 165] on icon "Clear" at bounding box center [680, 172] width 18 height 18
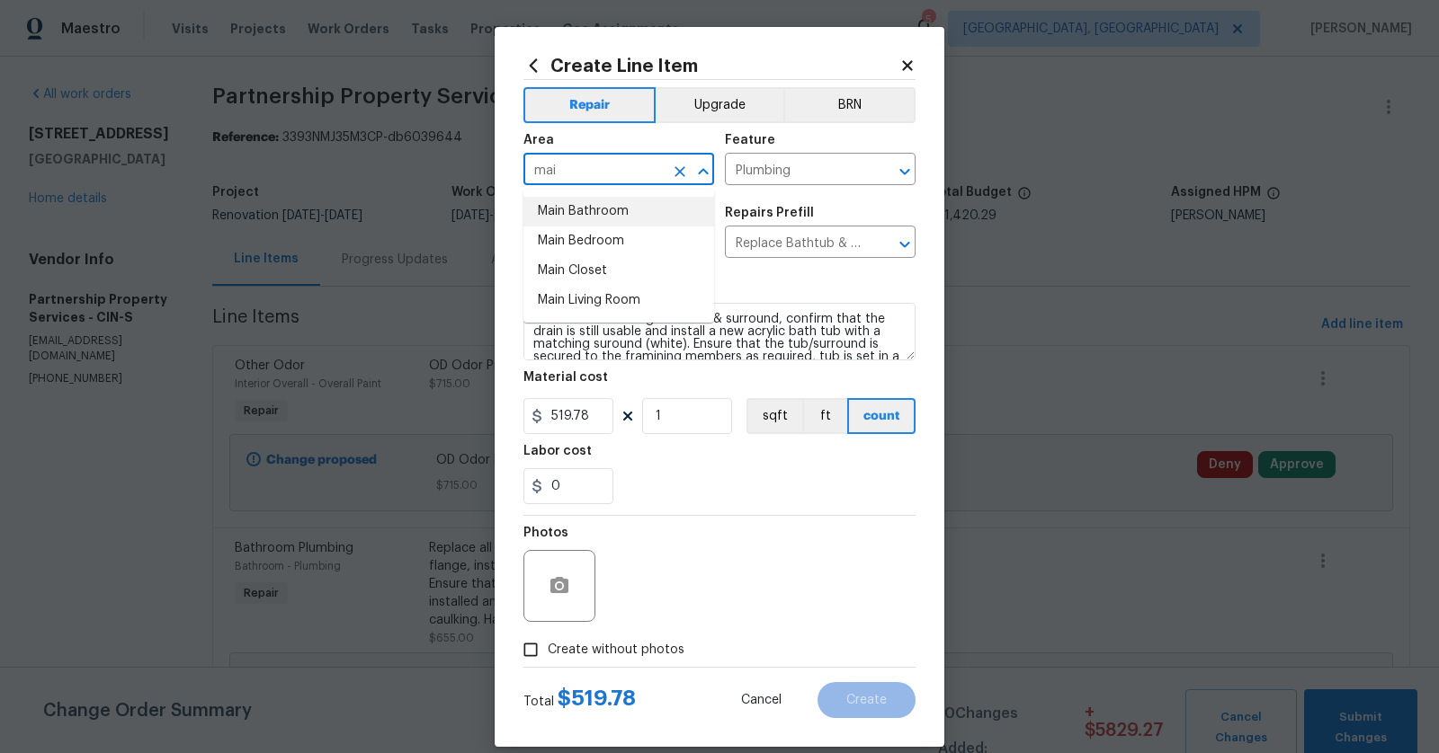
click at [655, 197] on li "Main Bathroom" at bounding box center [618, 212] width 191 height 30
type input "Main Bathroom"
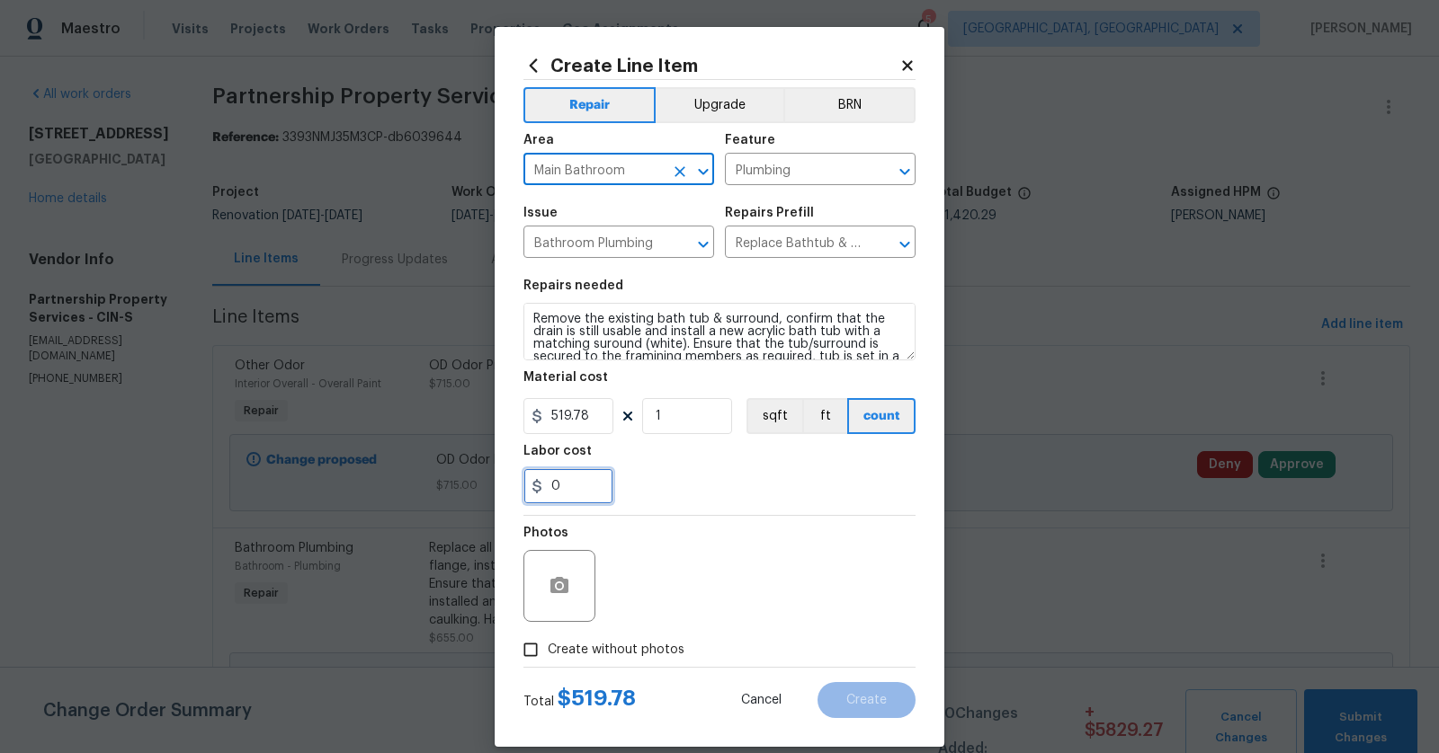
click at [571, 484] on input "0" at bounding box center [568, 486] width 90 height 36
type input "200"
click at [700, 461] on div "Labor cost" at bounding box center [719, 456] width 392 height 23
click at [544, 641] on input "Create without photos" at bounding box center [530, 650] width 34 height 34
checkbox input "true"
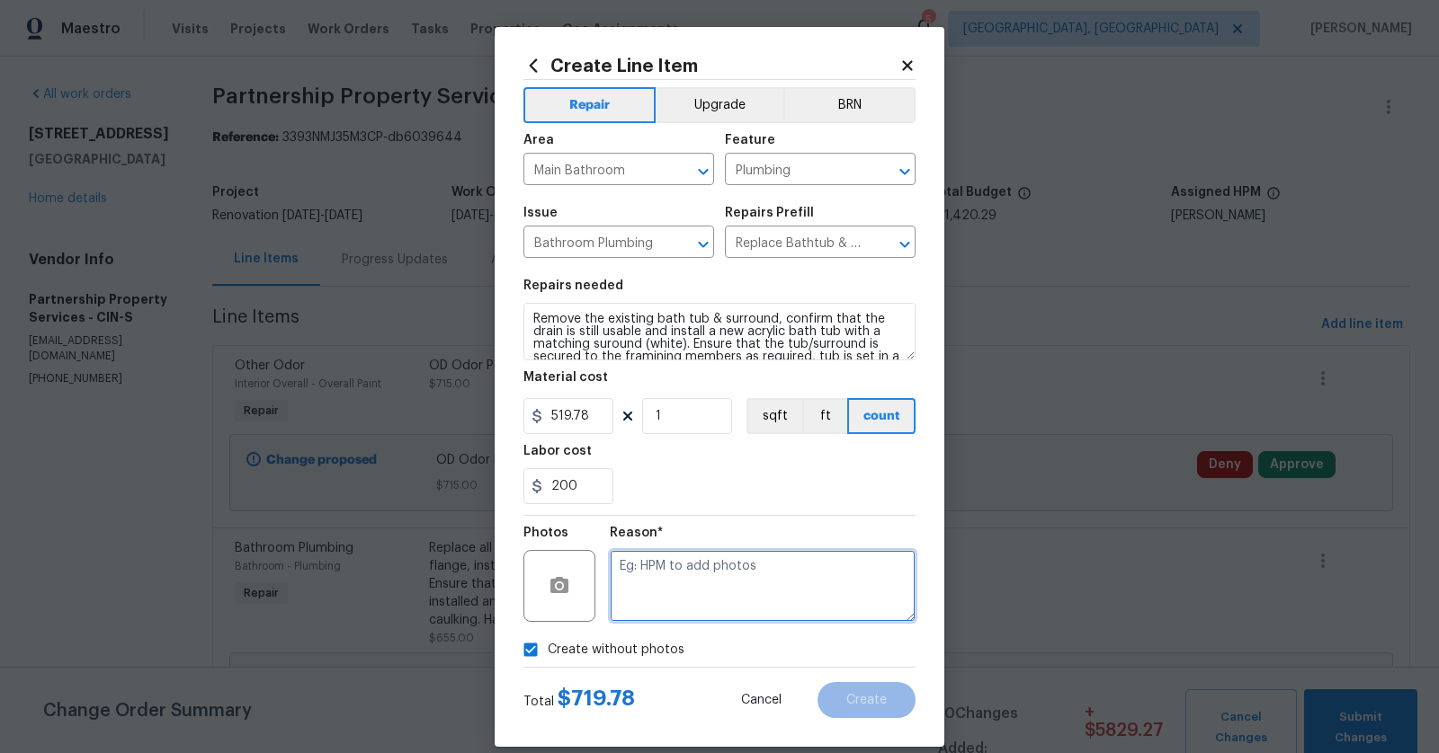
click at [686, 577] on textarea at bounding box center [763, 586] width 306 height 72
type textarea "to add"
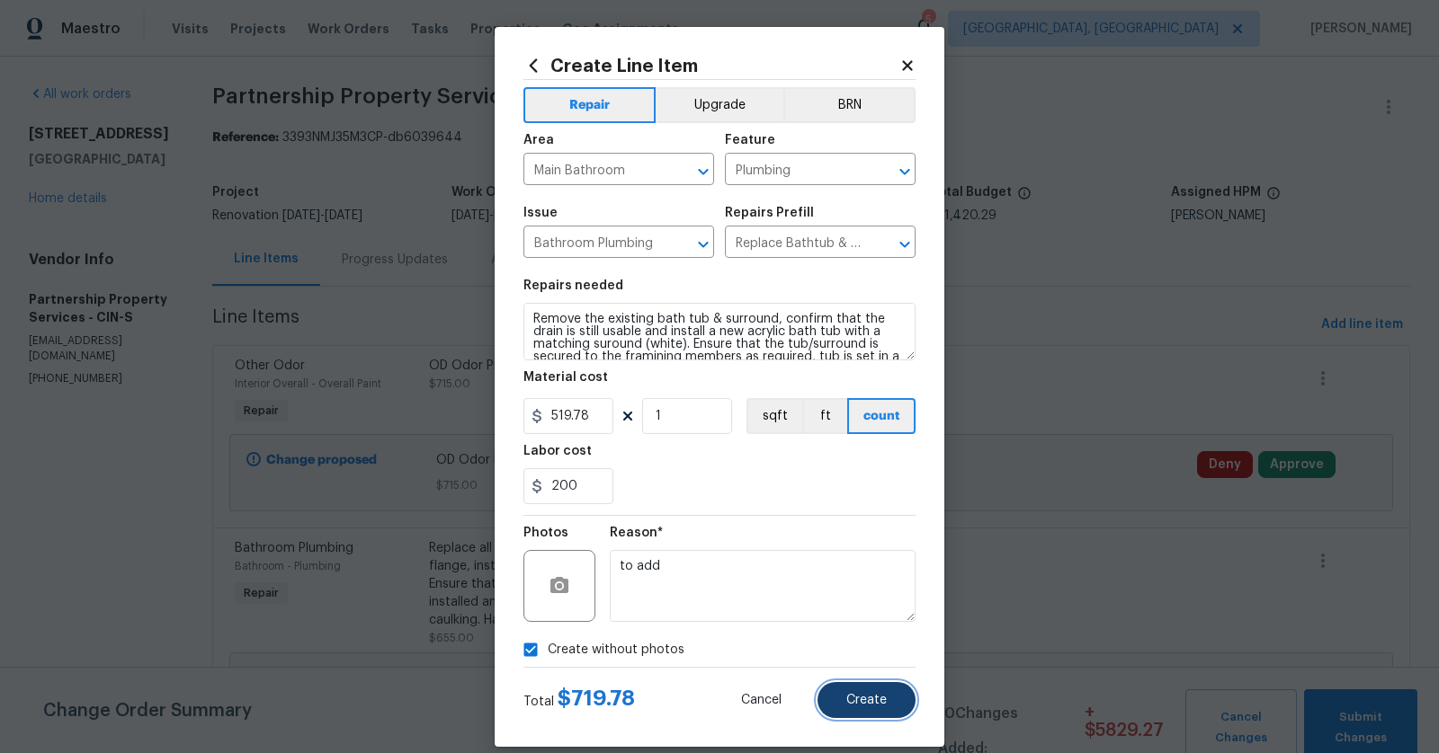
click at [861, 712] on button "Create" at bounding box center [866, 700] width 98 height 36
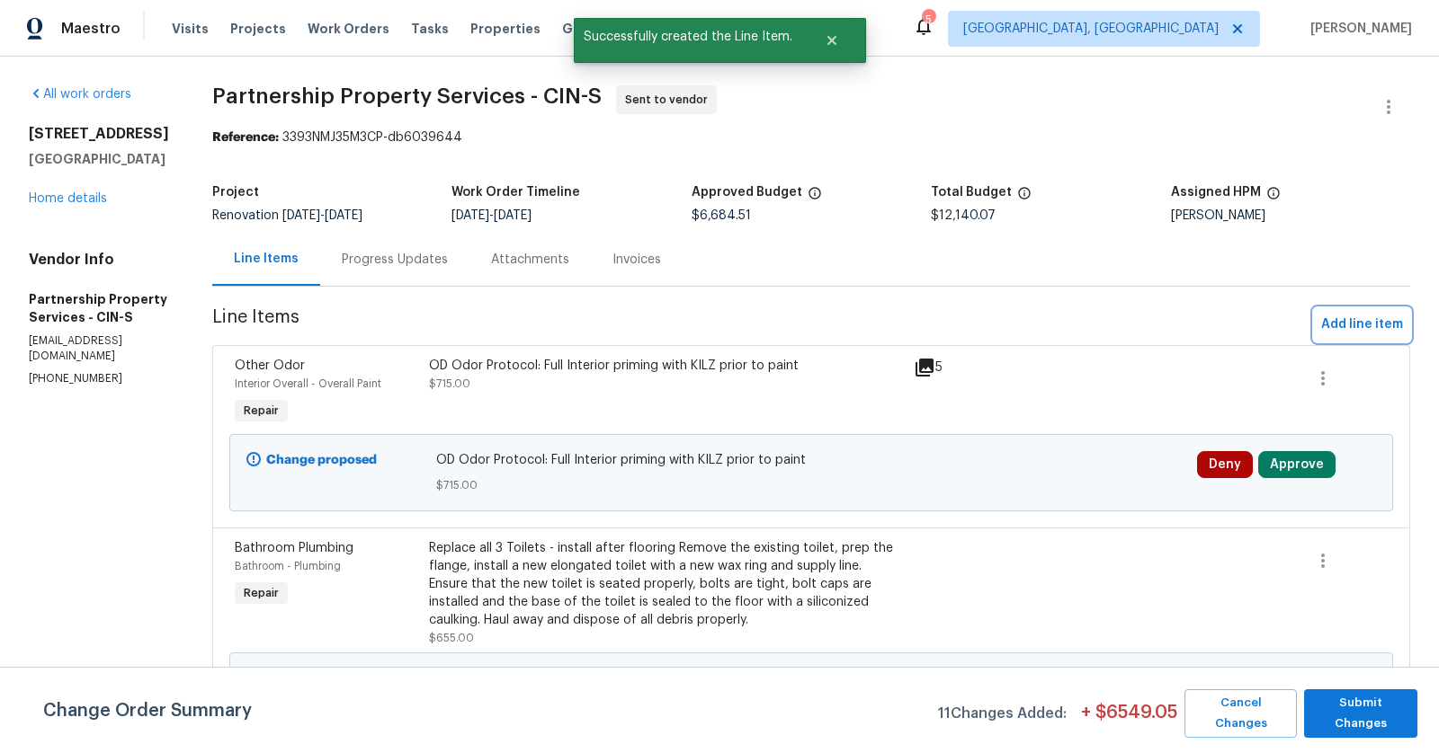
click at [1324, 326] on span "Add line item" at bounding box center [1362, 325] width 82 height 22
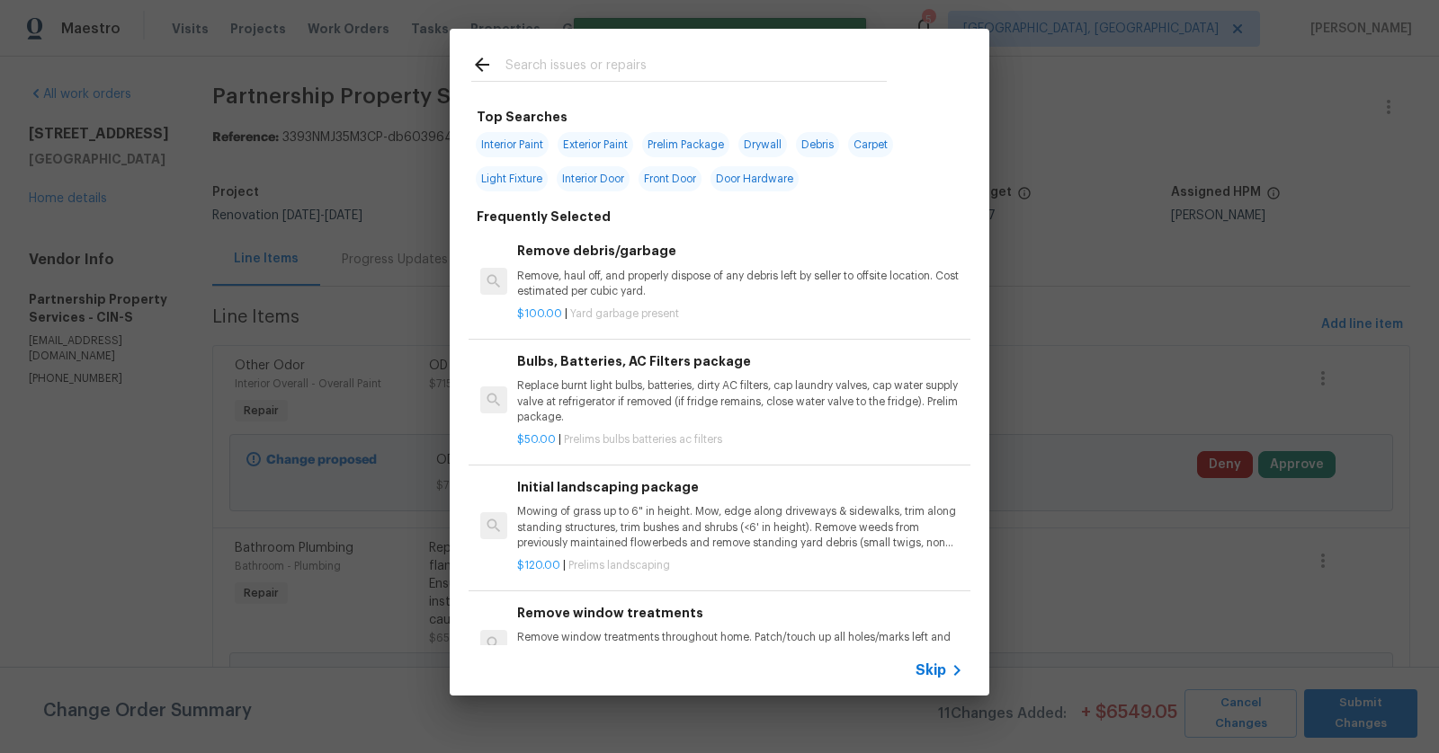
click at [687, 65] on input "text" at bounding box center [695, 67] width 381 height 27
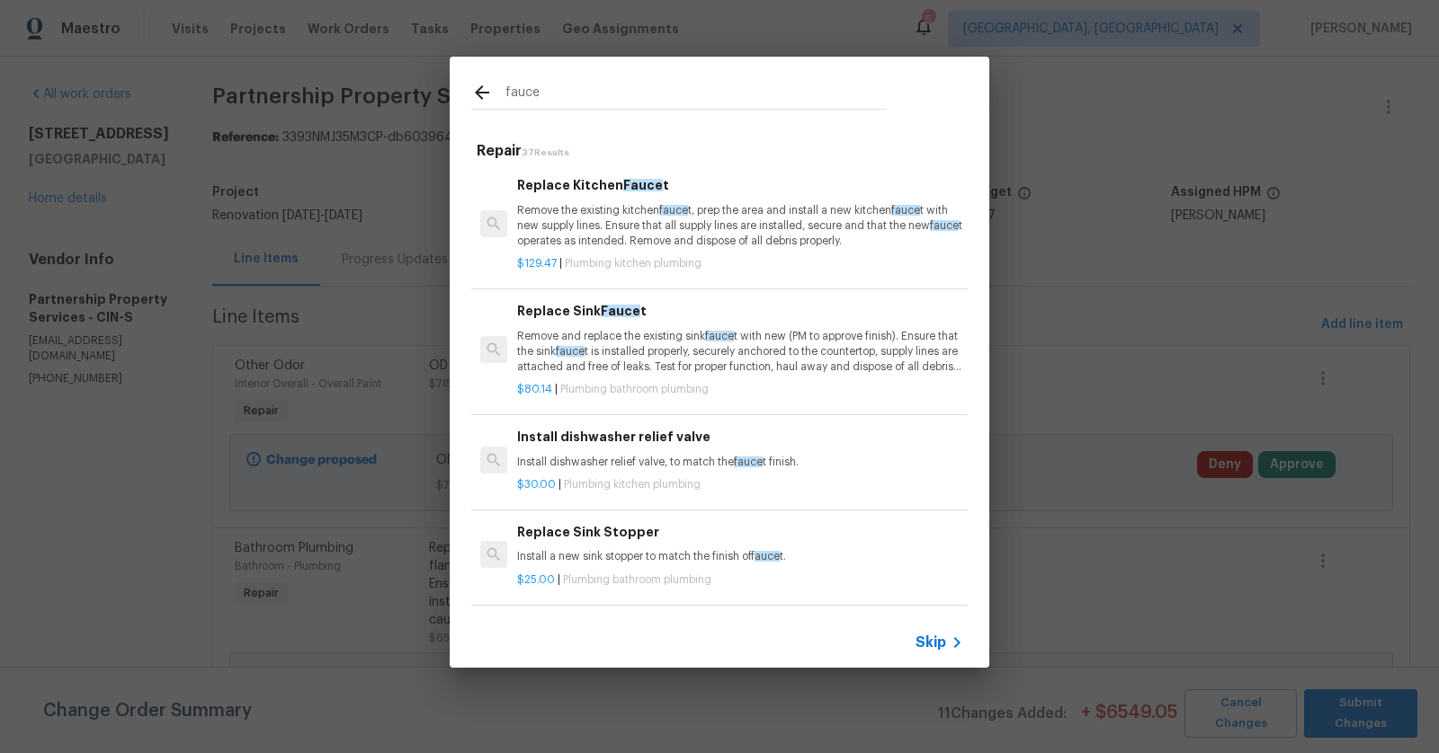
type input "fauce"
click at [603, 314] on span "Fauce" at bounding box center [621, 311] width 40 height 13
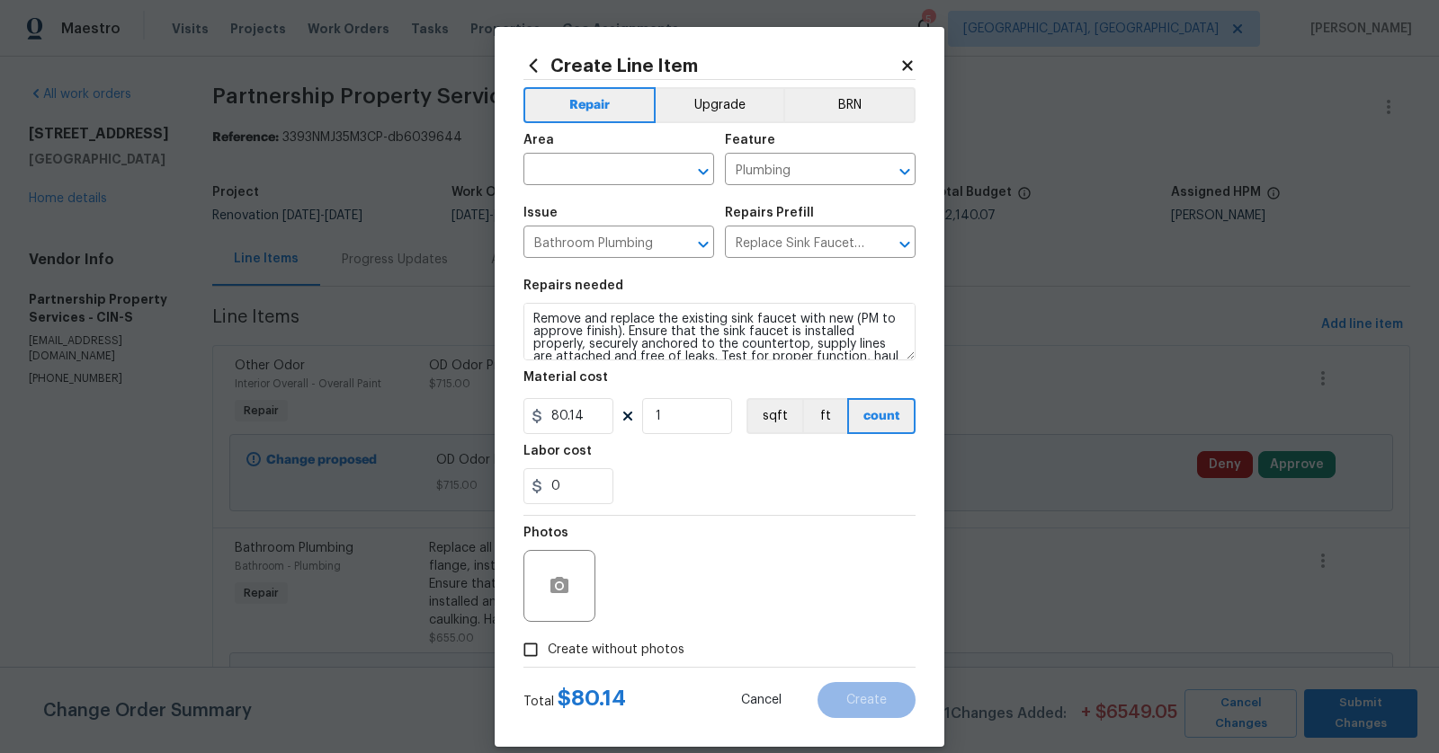
click at [622, 188] on span "Area ​" at bounding box center [618, 159] width 191 height 73
click at [633, 168] on input "text" at bounding box center [593, 171] width 140 height 28
click at [612, 200] on li "Bathroom" at bounding box center [618, 212] width 191 height 30
type input "Bathroom"
click at [679, 404] on input "1" at bounding box center [687, 416] width 90 height 36
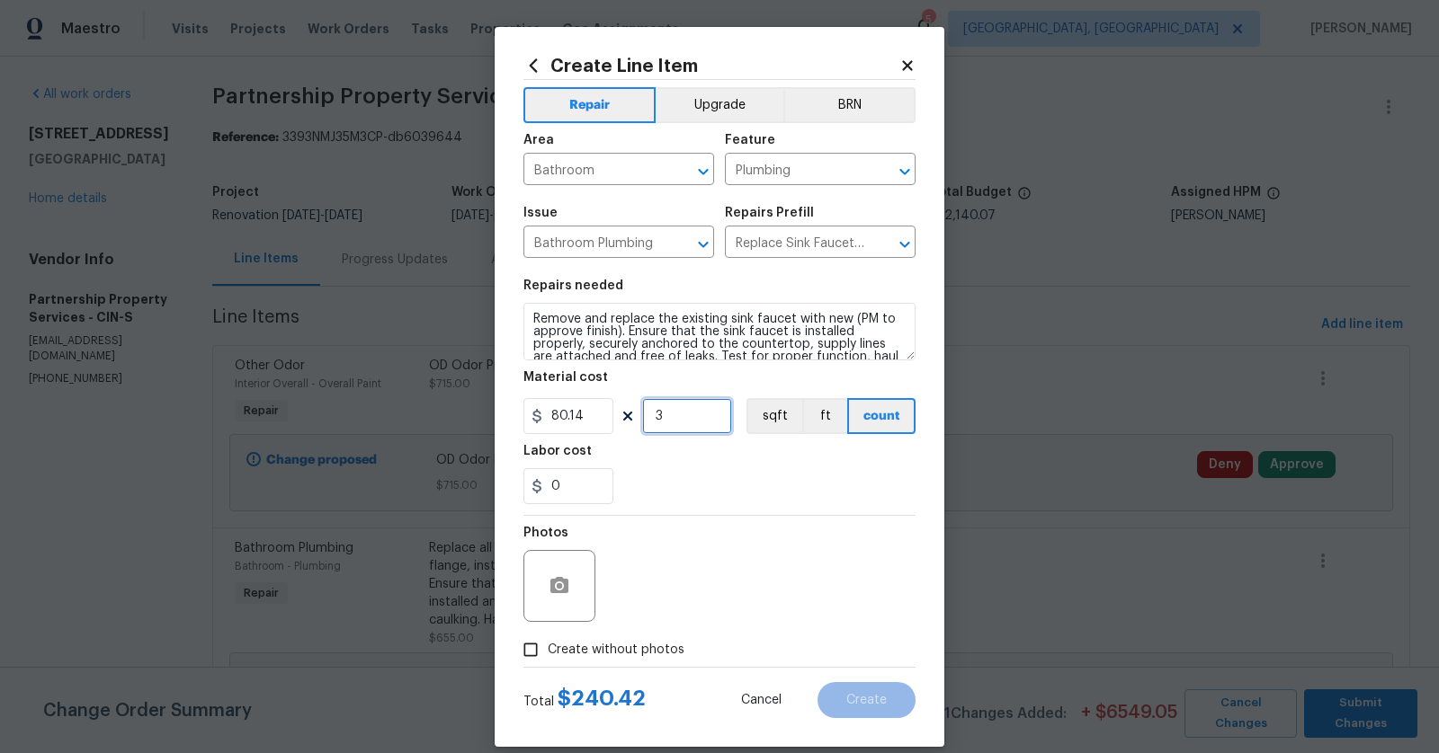
type input "3"
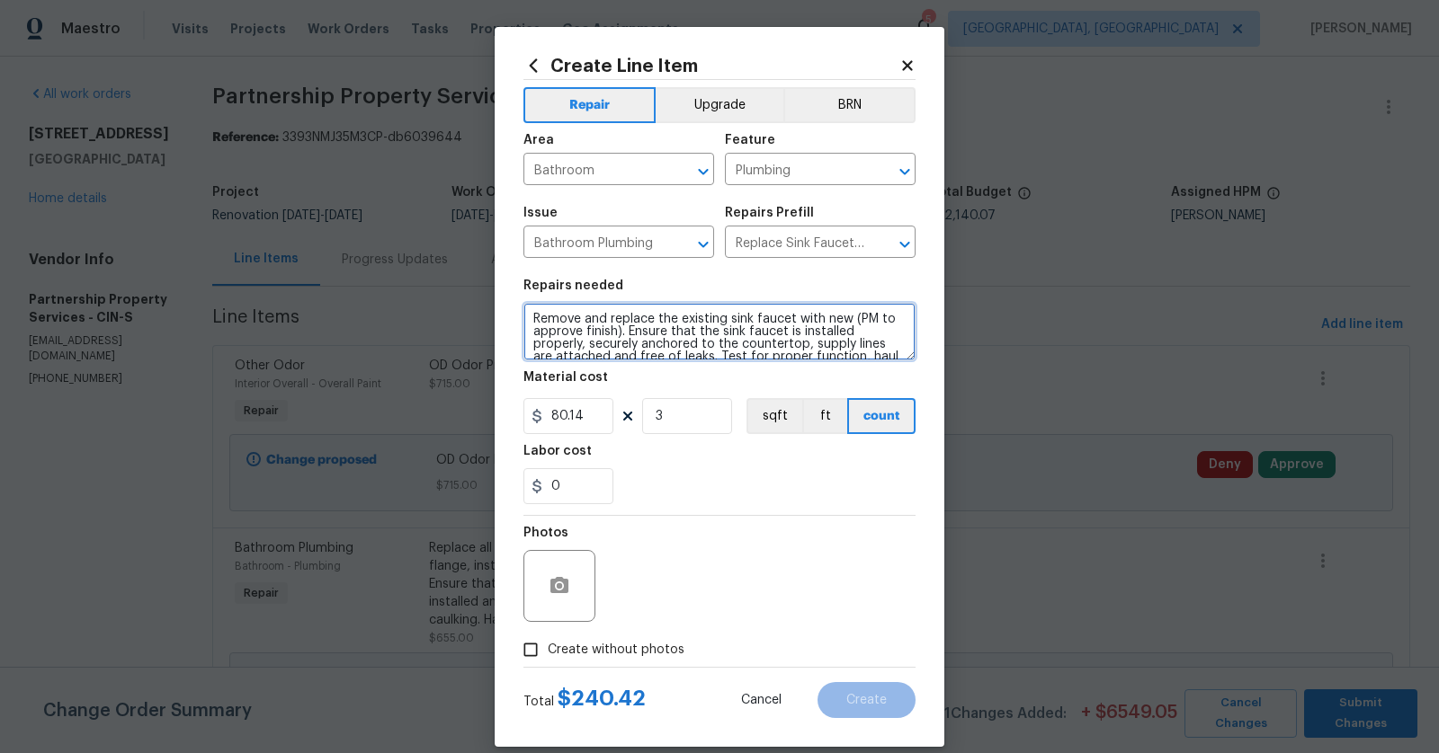
click at [530, 325] on textarea "Remove and replace the existing sink faucet with new (PM to approve finish). En…" at bounding box center [719, 332] width 392 height 58
click at [535, 319] on textarea "# New Bath Remove and replace the existing sink faucet with new (PM to approve …" at bounding box center [719, 332] width 392 height 58
click at [537, 320] on textarea "# New Bath Remove and replace the existing sink faucet with new (PM to approve …" at bounding box center [719, 332] width 392 height 58
click at [637, 328] on textarea "3 New Bath Remove and replace the existing sink faucet with new (PM to approve …" at bounding box center [719, 332] width 392 height 58
click at [641, 320] on textarea "3 New Bath Remove and replace the existing sink faucet with new (PM to approve …" at bounding box center [719, 332] width 392 height 58
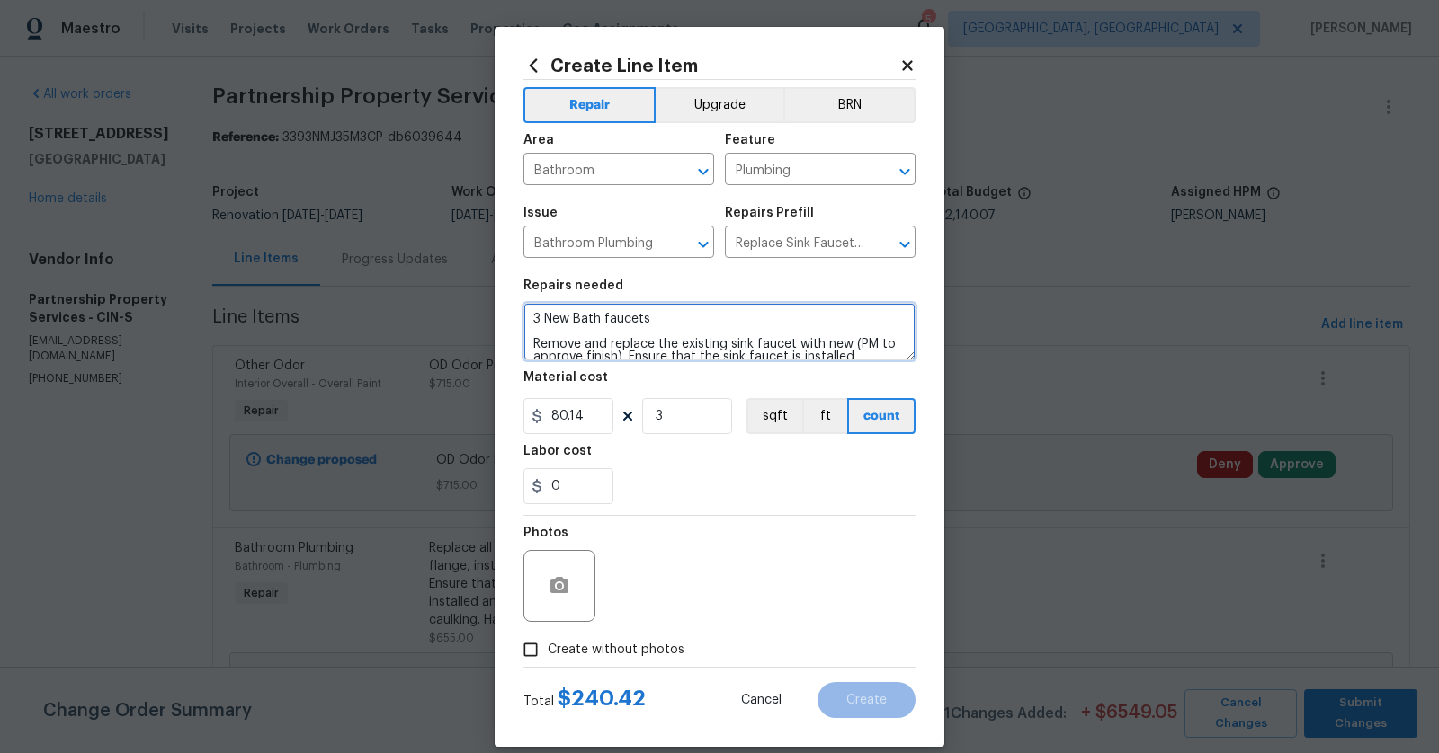
type textarea "3 New Bath faucets Remove and replace the existing sink faucet with new (PM to …"
click at [557, 631] on div "Photos" at bounding box center [561, 574] width 76 height 117
click at [536, 642] on input "Create without photos" at bounding box center [530, 650] width 34 height 34
checkbox input "true"
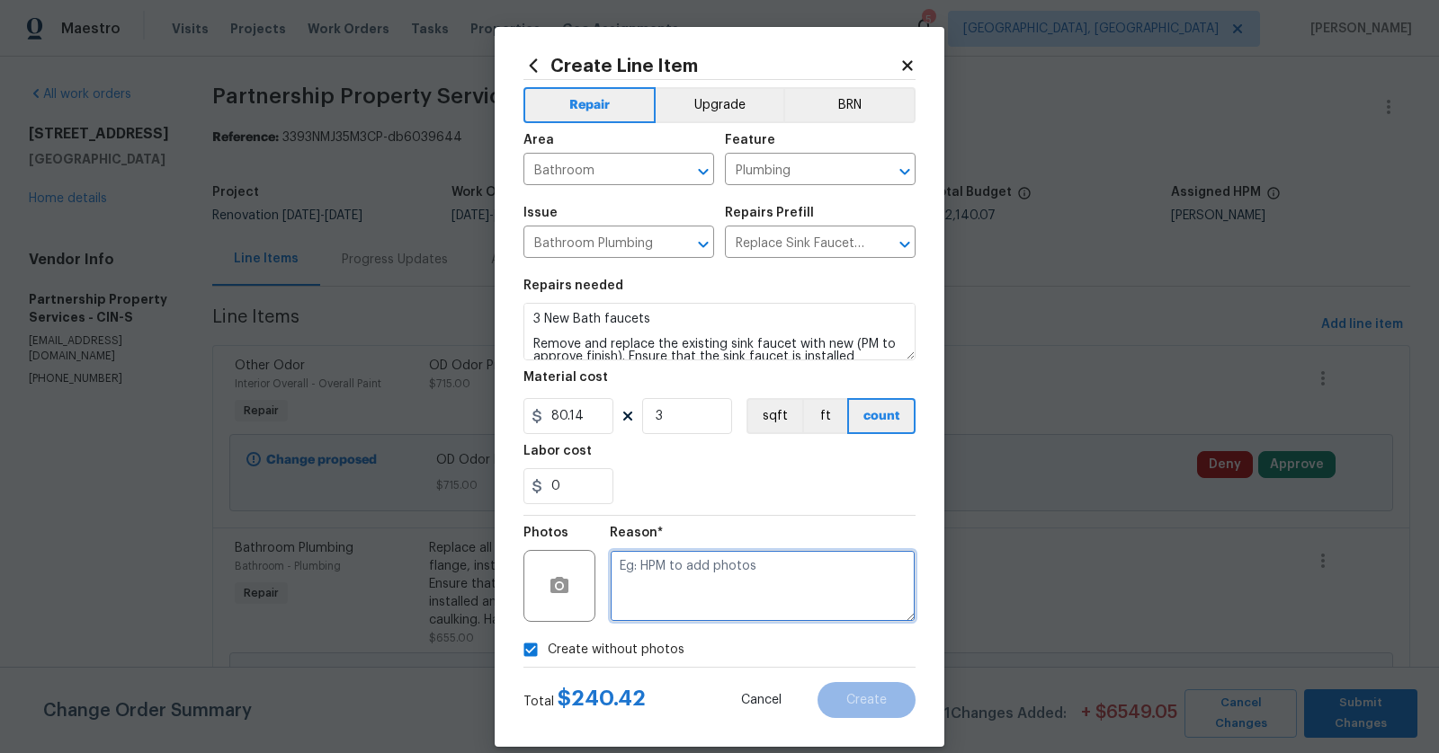
click at [652, 583] on textarea at bounding box center [763, 586] width 306 height 72
type textarea "to add"
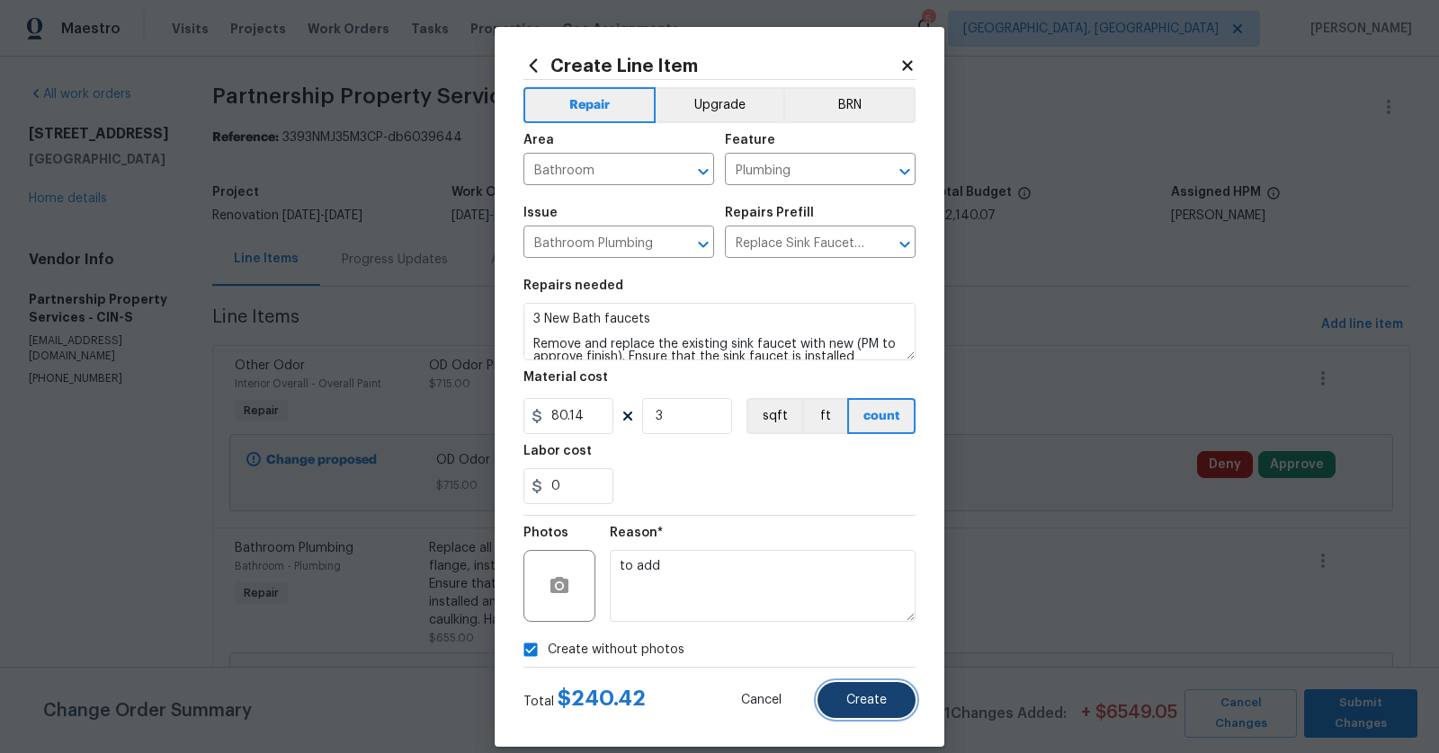
click at [853, 694] on span "Create" at bounding box center [866, 700] width 40 height 13
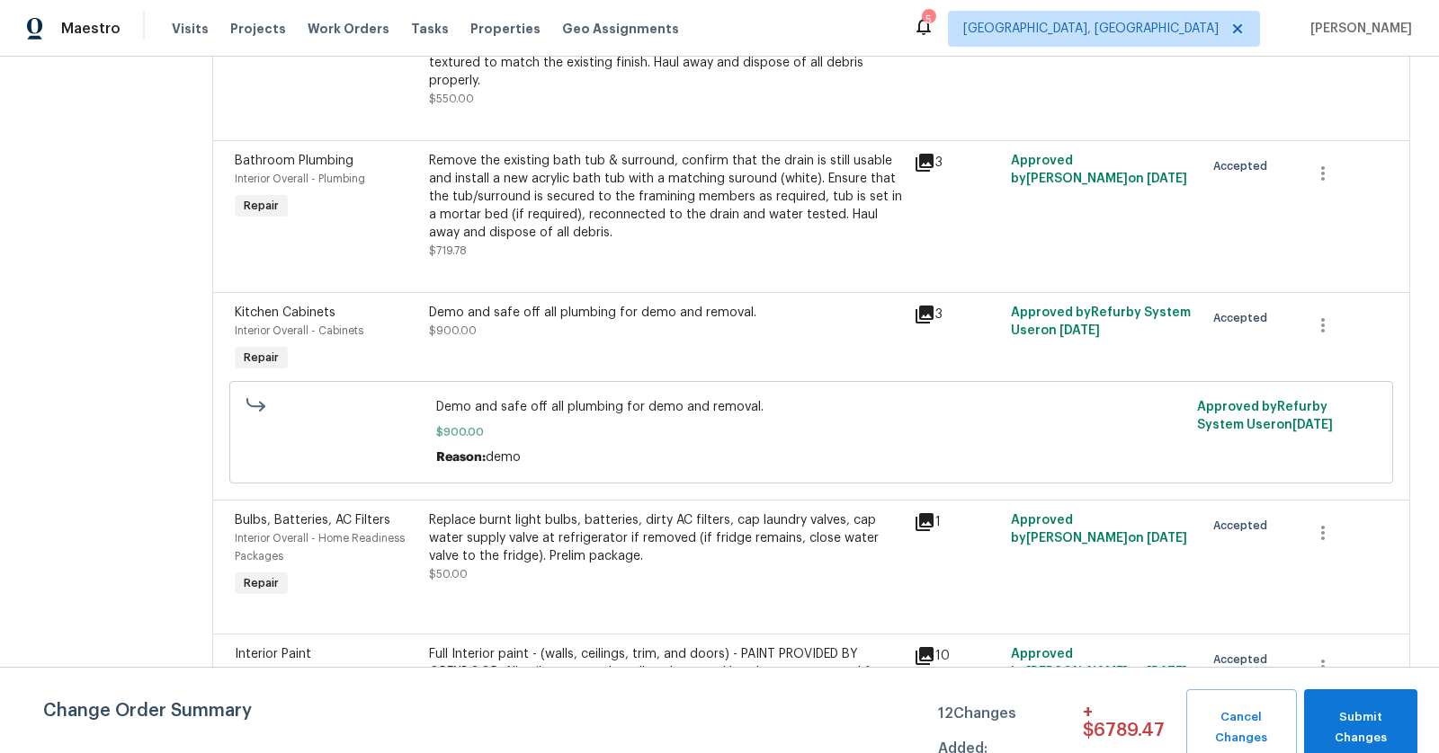
scroll to position [3378, 0]
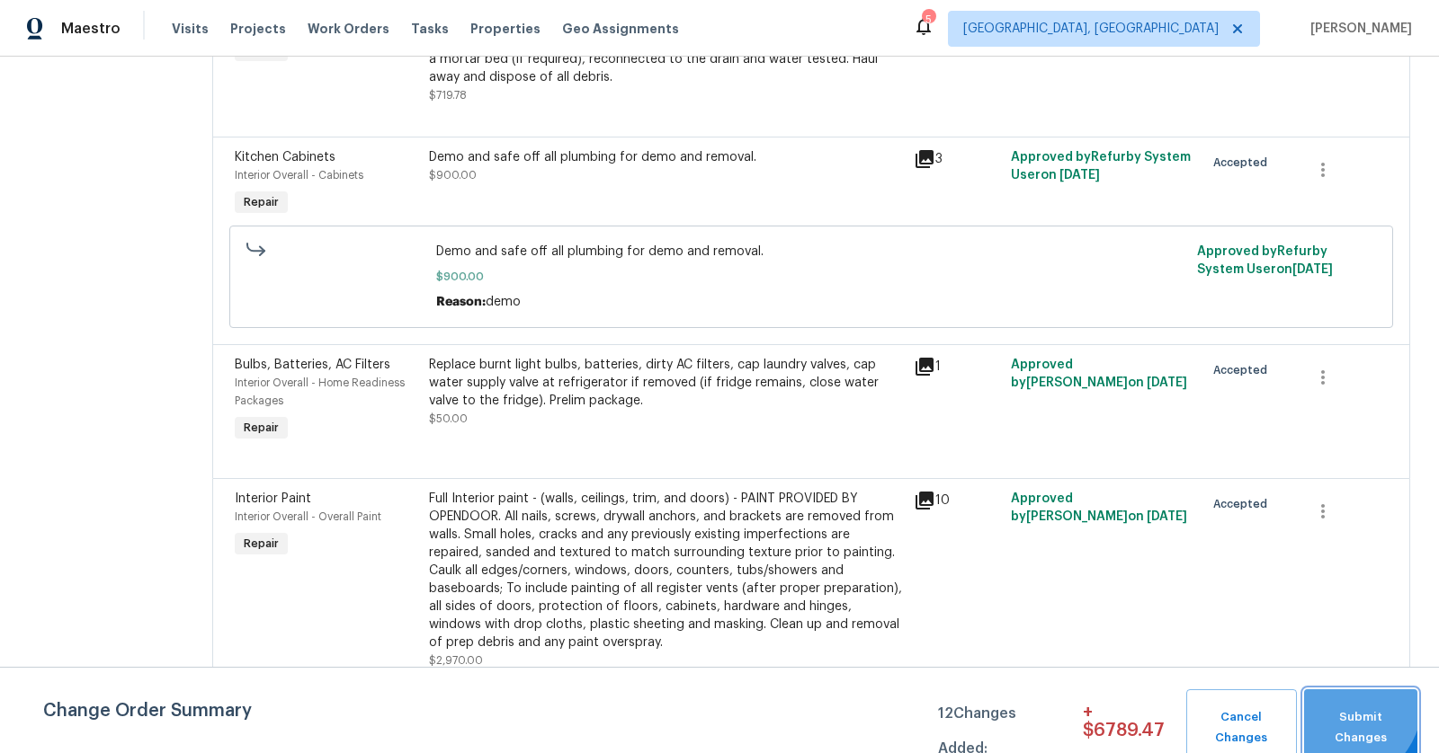
click at [1341, 708] on span "Submit Changes" at bounding box center [1360, 728] width 95 height 41
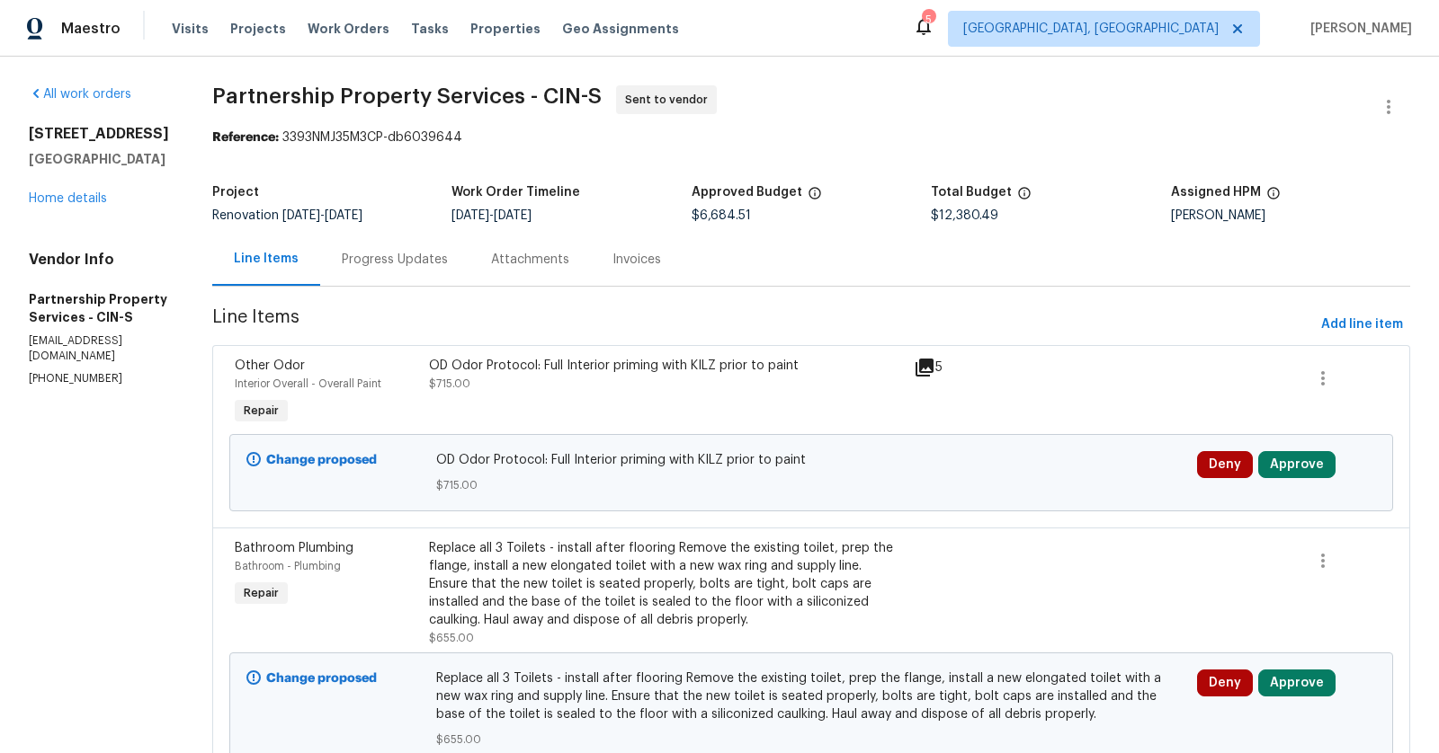
scroll to position [0, 0]
click at [86, 202] on link "Home details" at bounding box center [68, 198] width 78 height 13
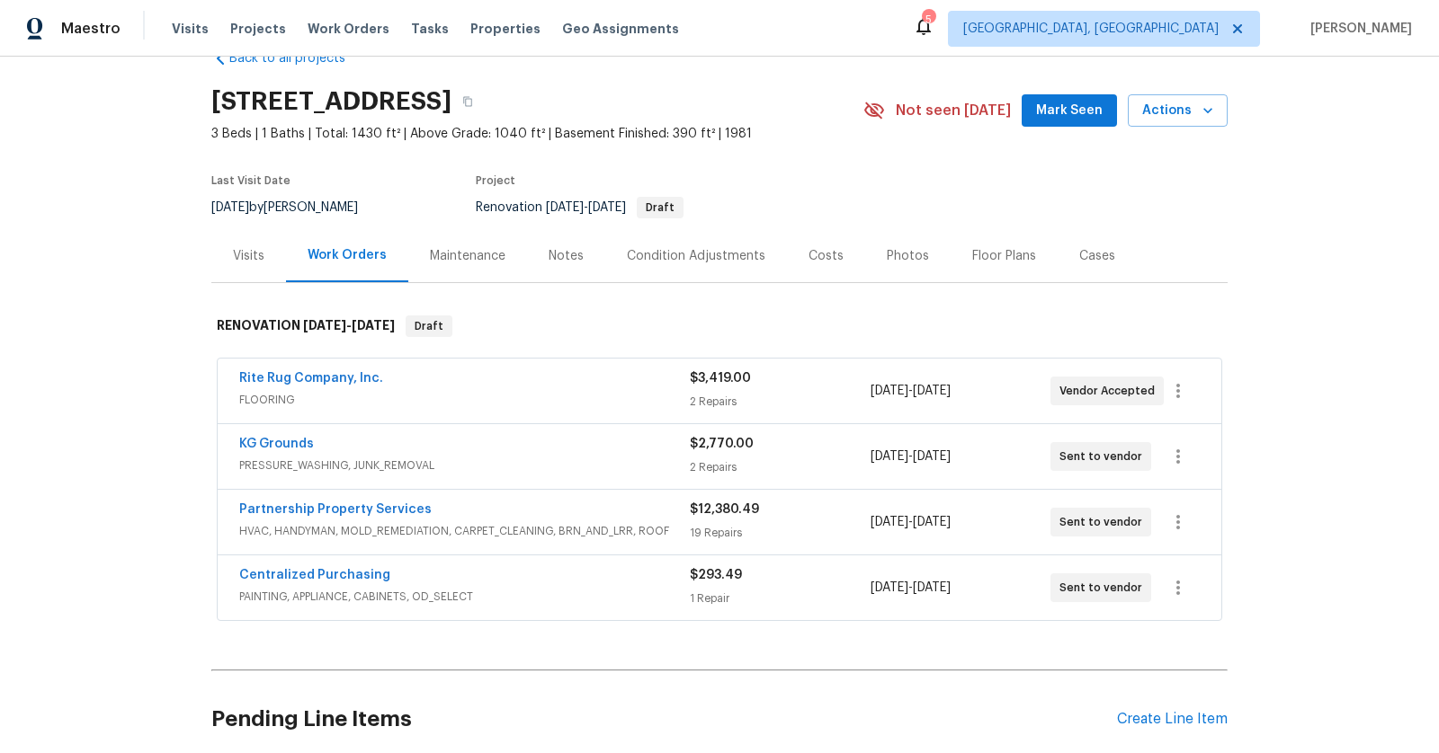
scroll to position [22, 0]
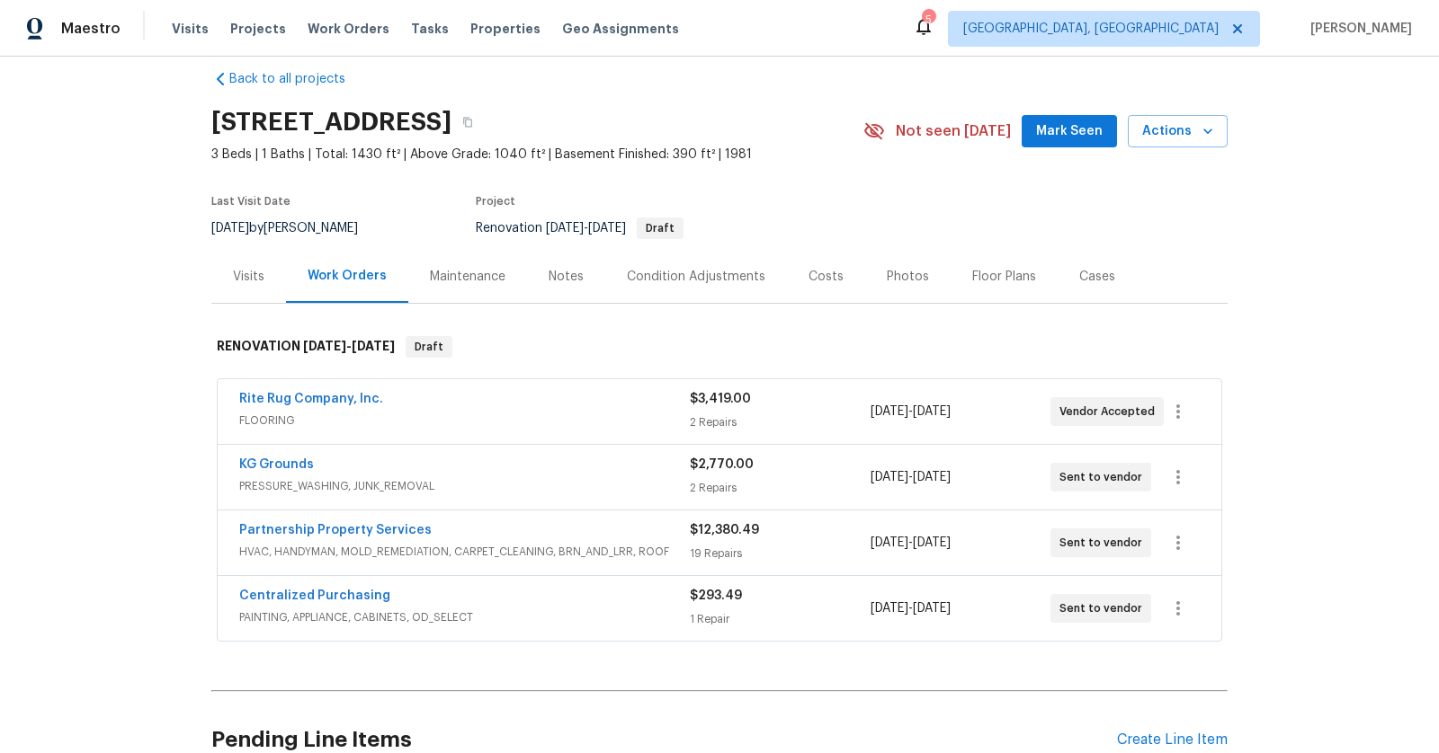
click at [548, 277] on div "Notes" at bounding box center [565, 277] width 35 height 18
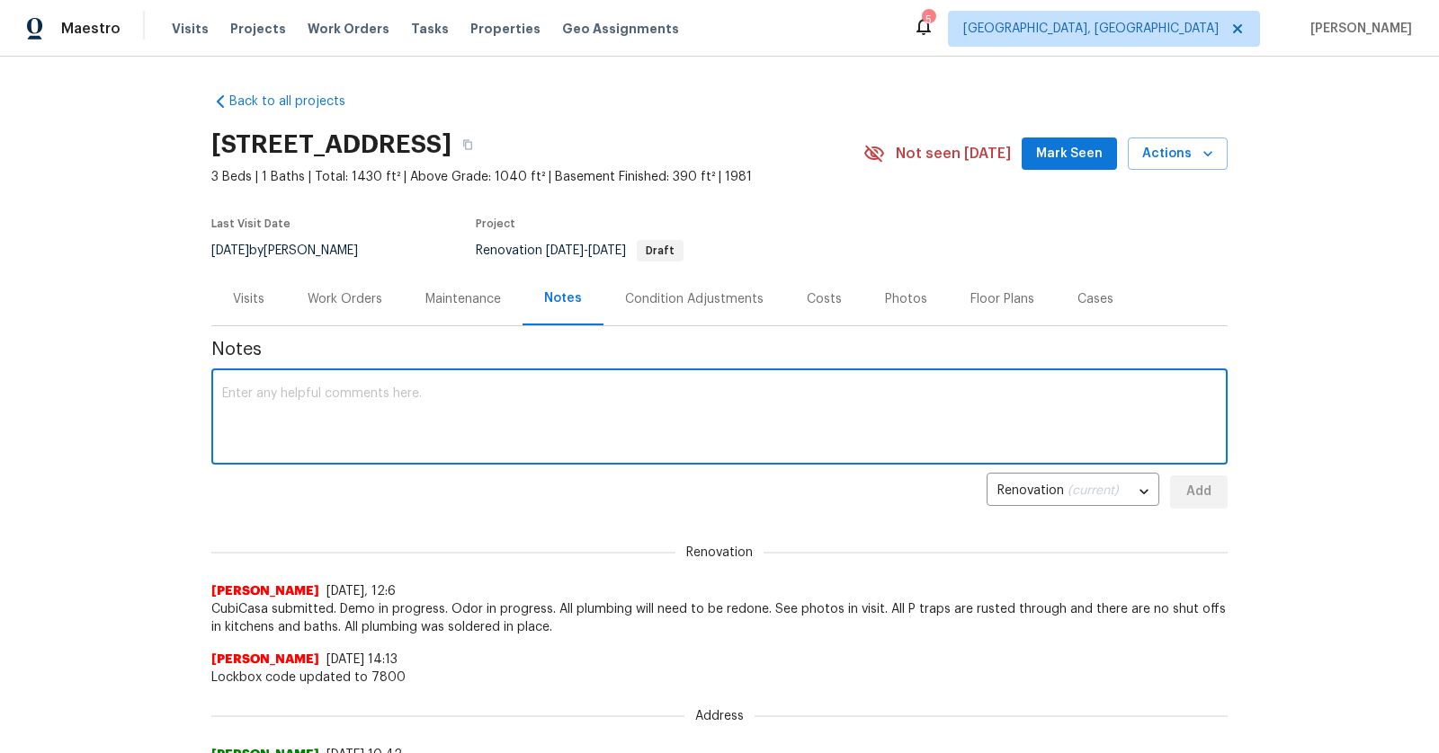
click at [462, 420] on textarea at bounding box center [719, 419] width 994 height 63
type textarea "updated some of the line items here. All demo is done and priming in progress. …"
click at [1184, 495] on span "Add" at bounding box center [1198, 492] width 29 height 22
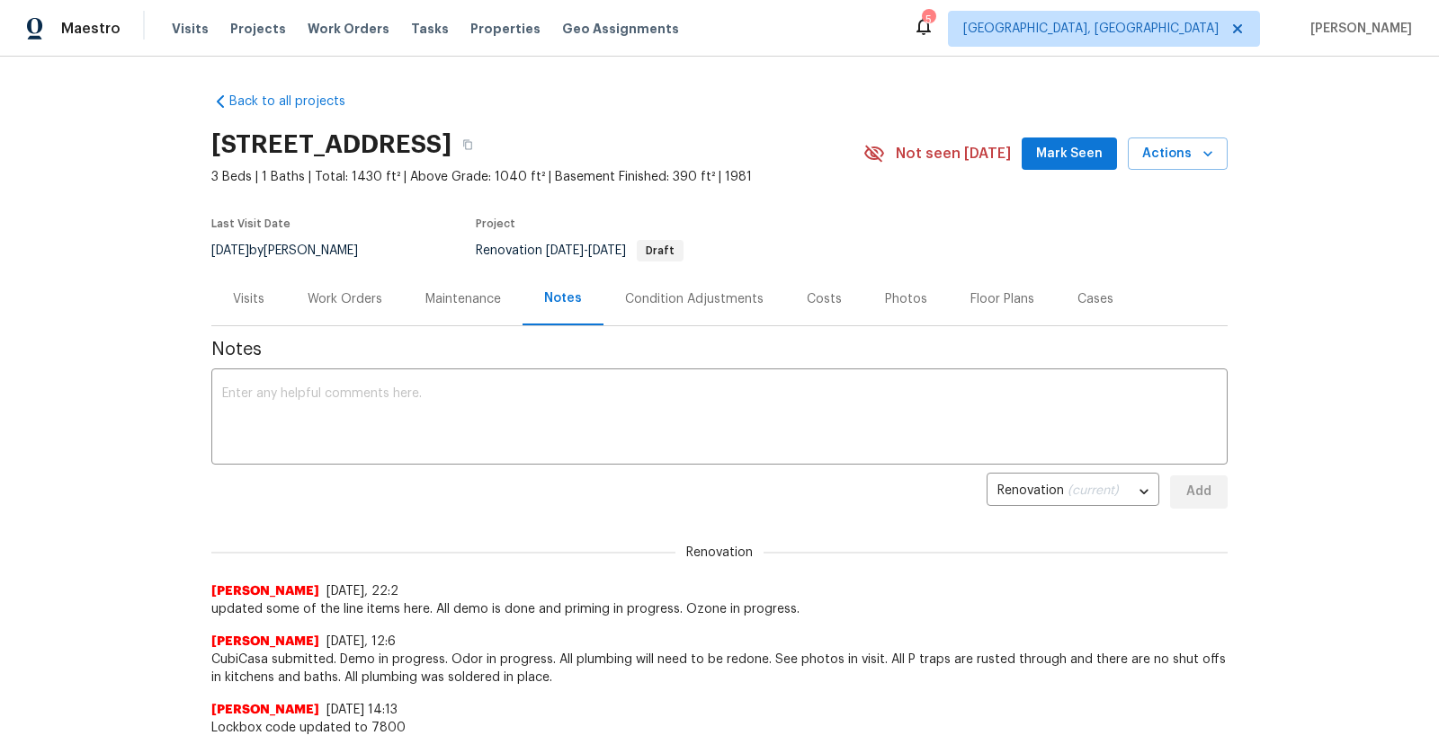
click at [352, 300] on div "Work Orders" at bounding box center [345, 299] width 75 height 18
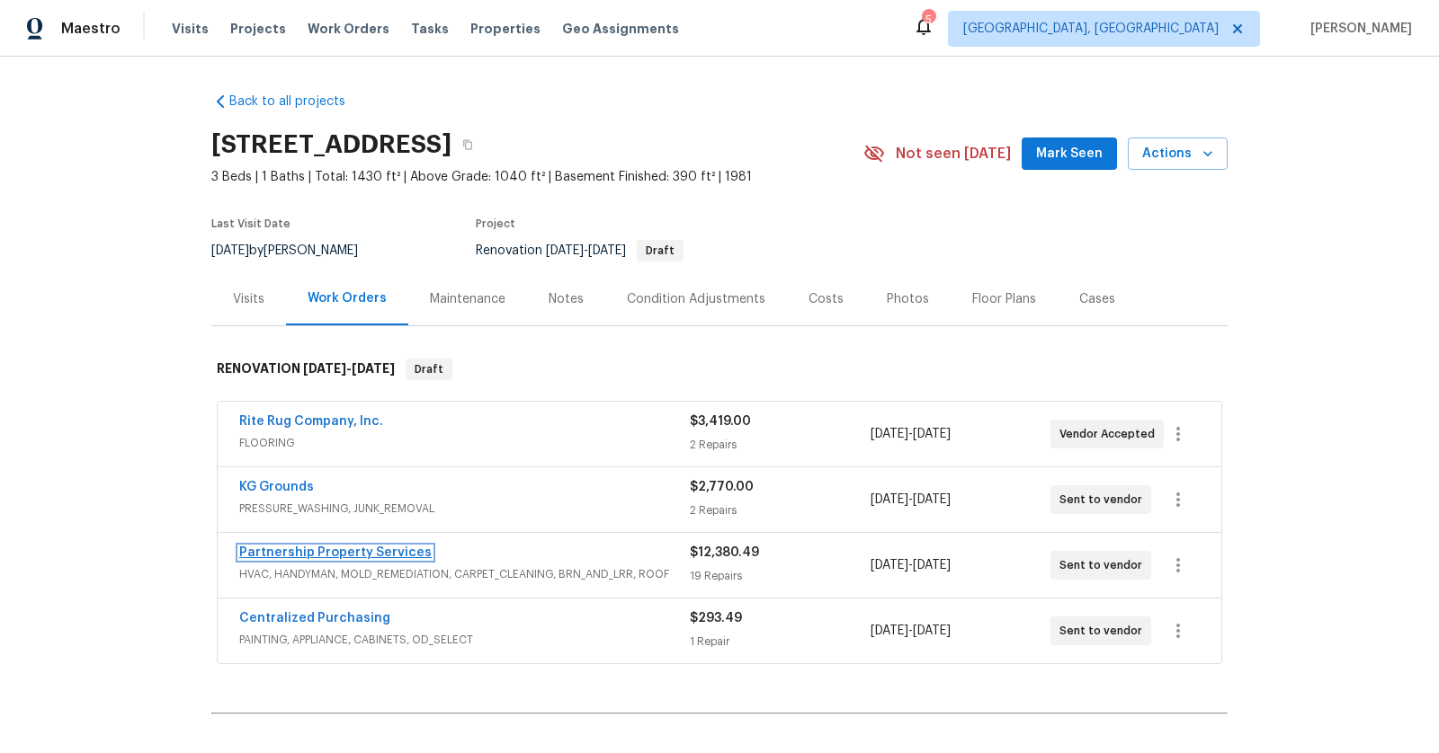
click at [337, 557] on link "Partnership Property Services" at bounding box center [335, 553] width 192 height 13
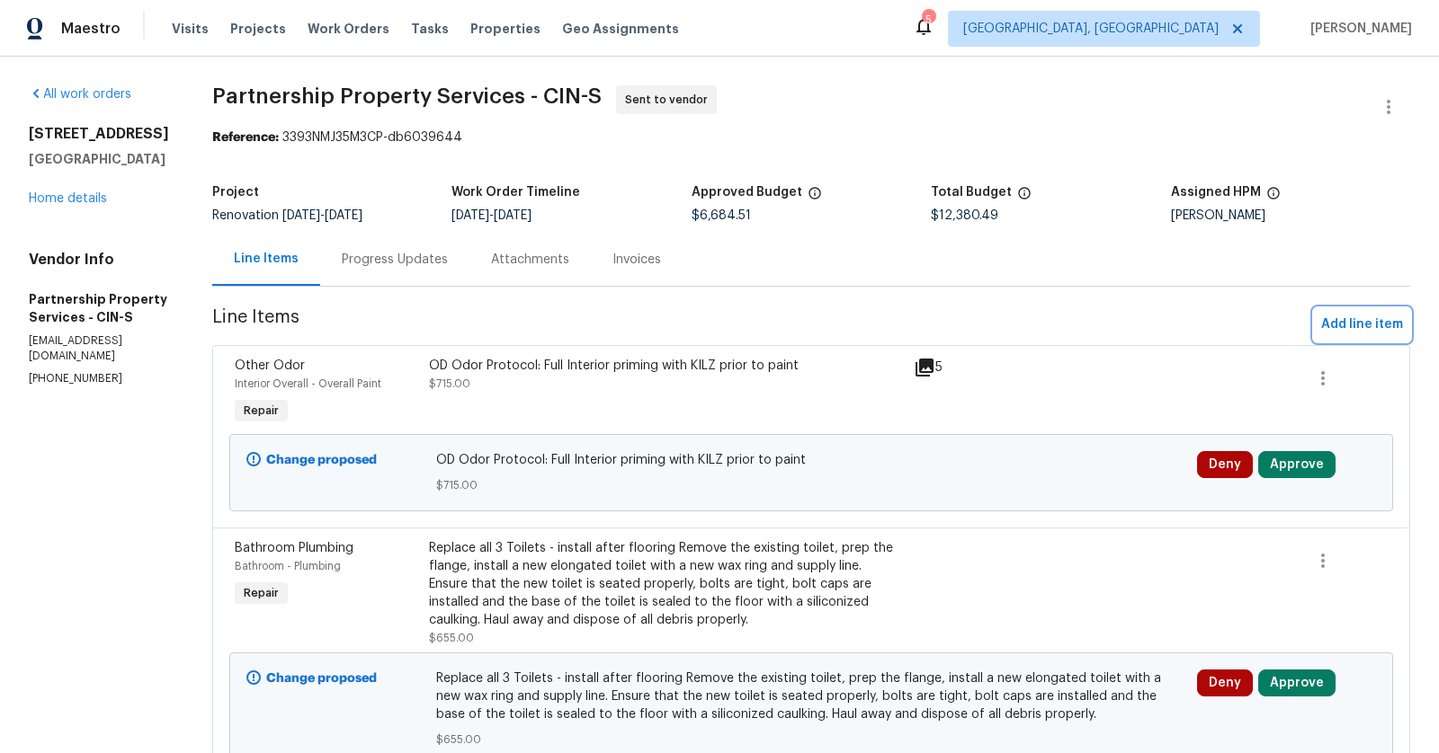
click at [1330, 321] on span "Add line item" at bounding box center [1362, 325] width 82 height 22
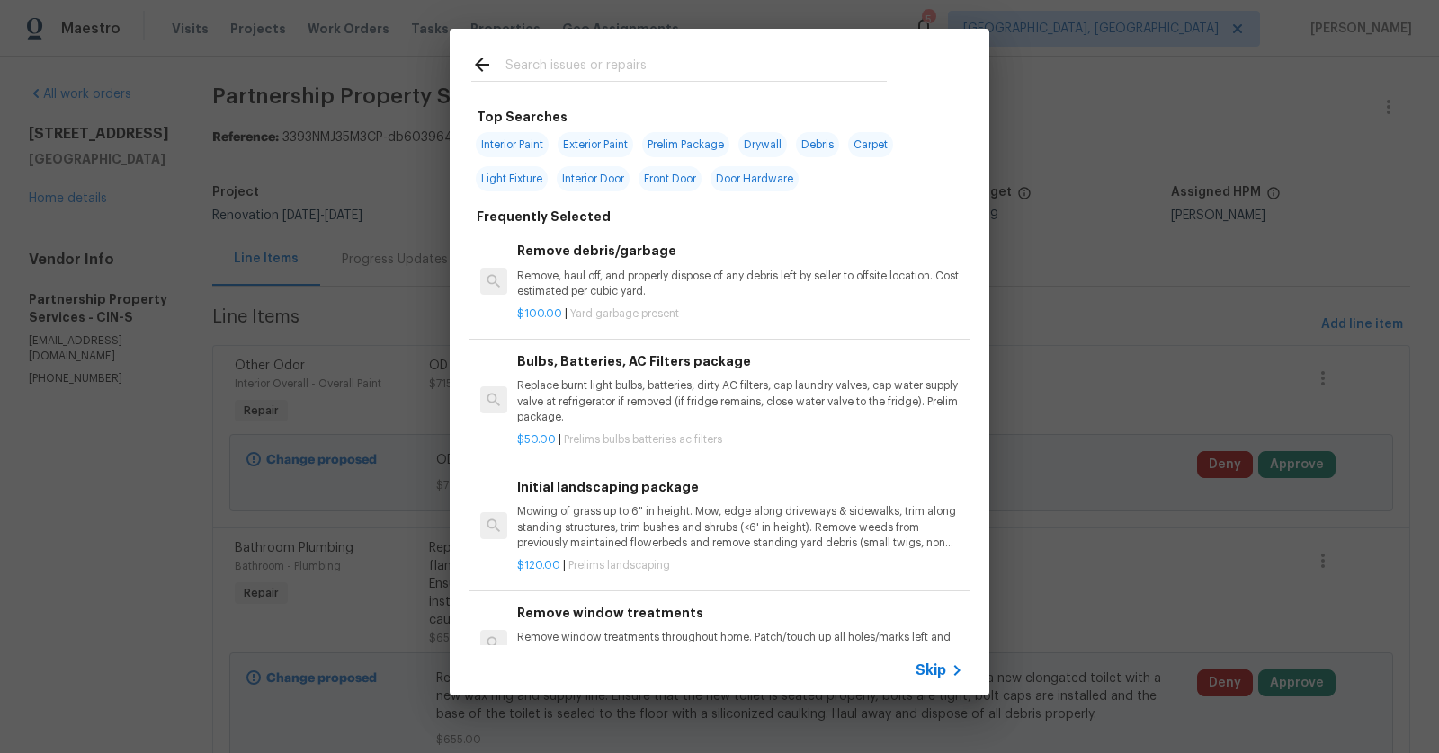
click at [827, 65] on input "text" at bounding box center [695, 67] width 381 height 27
